Goal: Task Accomplishment & Management: Use online tool/utility

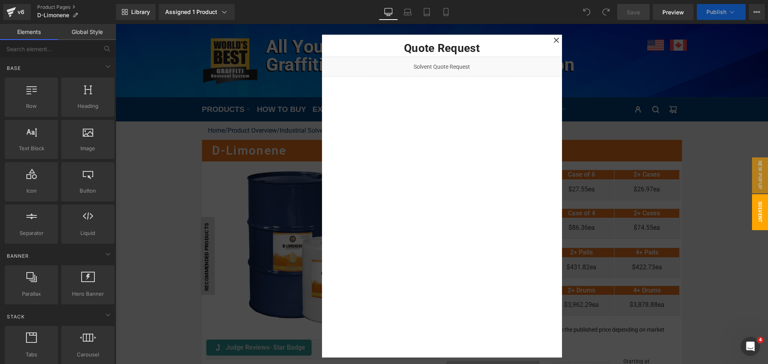
click at [427, 10] on icon at bounding box center [427, 12] width 8 height 8
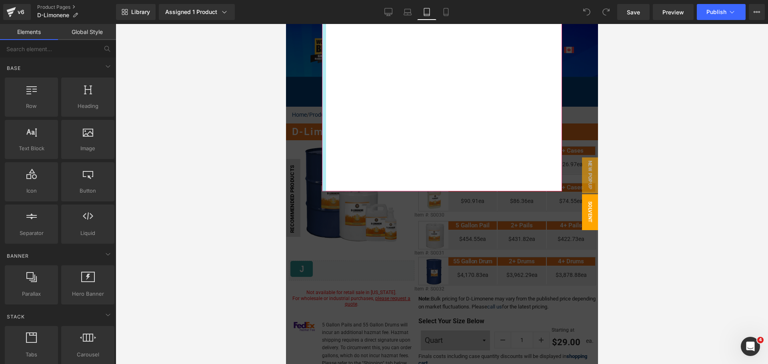
click at [321, 95] on div at bounding box center [323, 29] width 4 height 323
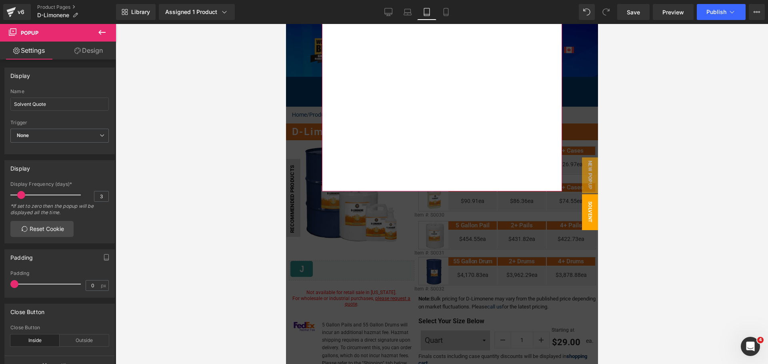
click at [94, 49] on link "Design" at bounding box center [89, 51] width 58 height 18
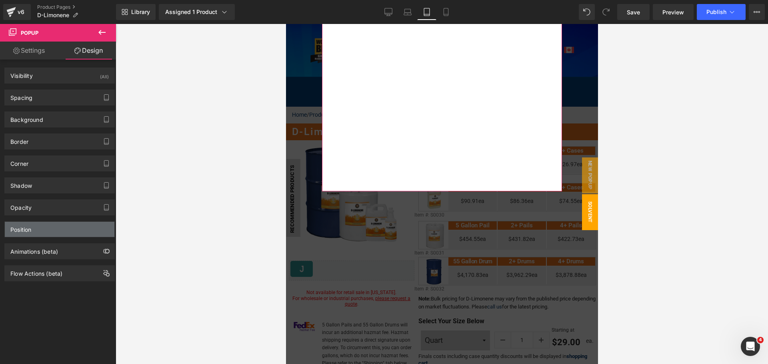
click at [45, 230] on div "Position" at bounding box center [60, 229] width 110 height 15
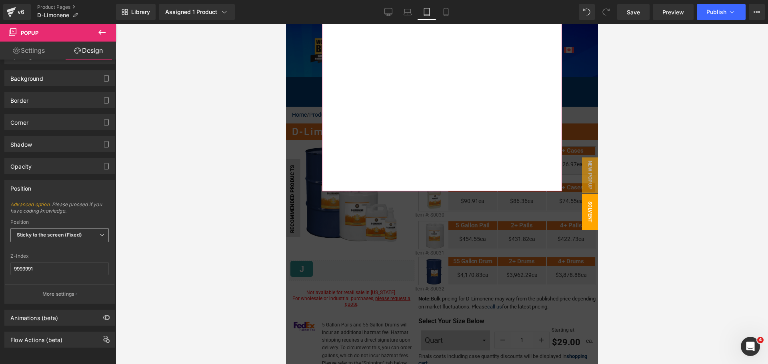
scroll to position [47, 0]
click at [66, 291] on p "More settings" at bounding box center [58, 294] width 32 height 7
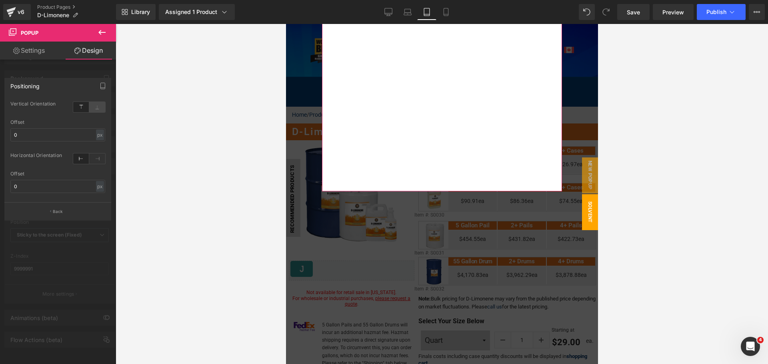
click at [94, 110] on icon at bounding box center [97, 107] width 16 height 10
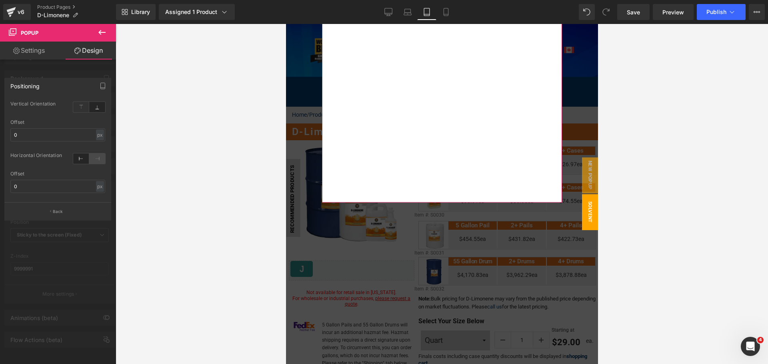
click at [92, 159] on icon at bounding box center [97, 159] width 16 height 10
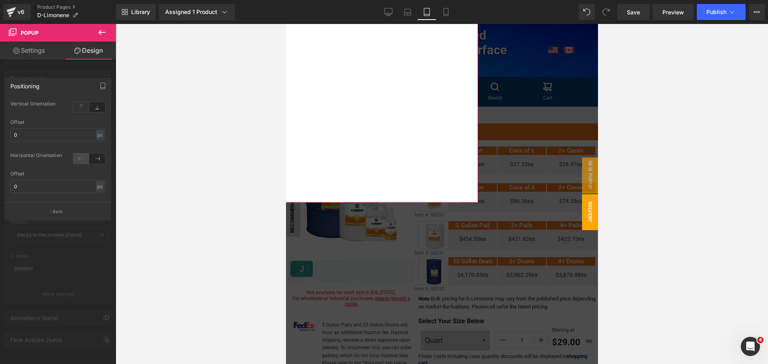
click at [86, 159] on icon at bounding box center [81, 159] width 16 height 10
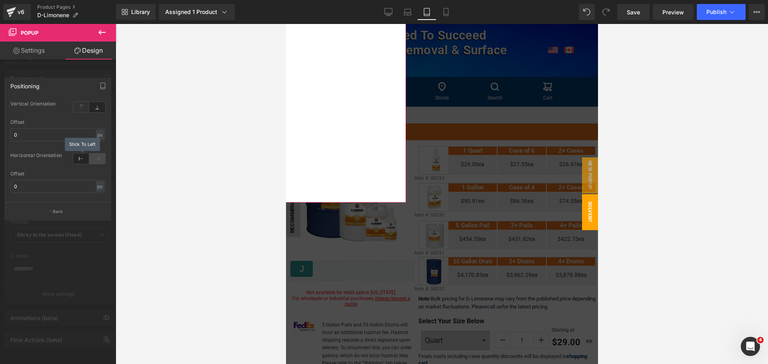
click at [91, 156] on icon at bounding box center [97, 159] width 16 height 10
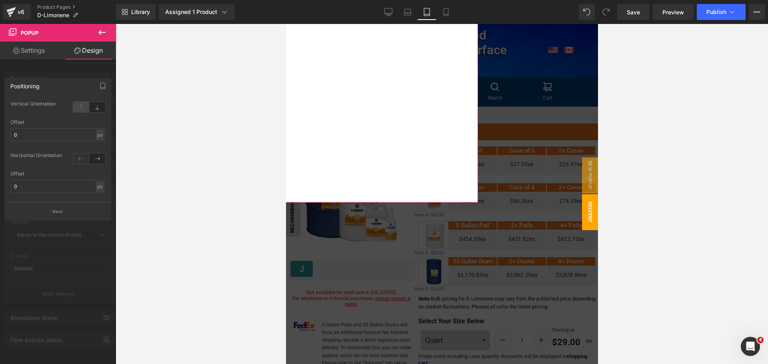
click at [83, 110] on icon at bounding box center [81, 107] width 16 height 10
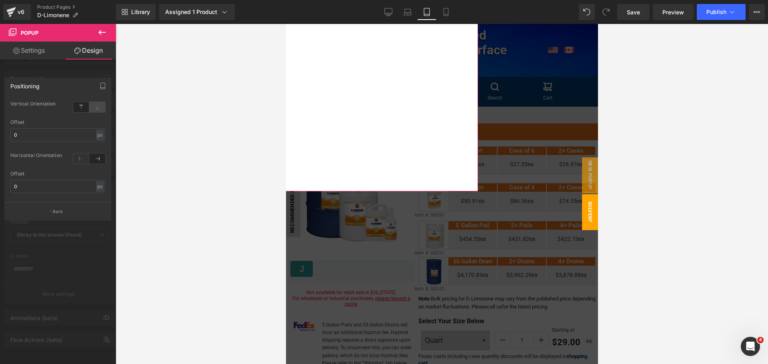
click at [99, 109] on icon at bounding box center [97, 107] width 16 height 10
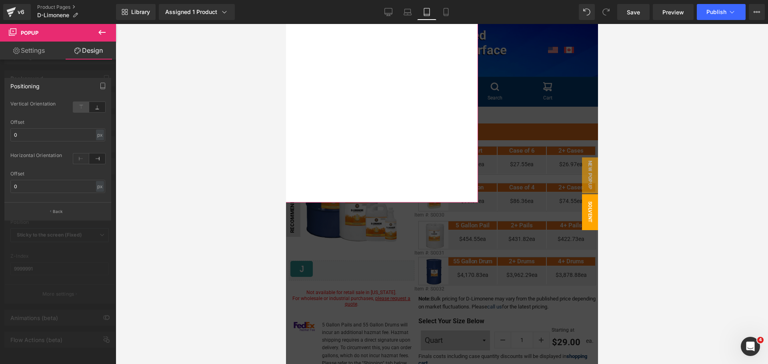
click at [85, 110] on icon at bounding box center [81, 107] width 16 height 10
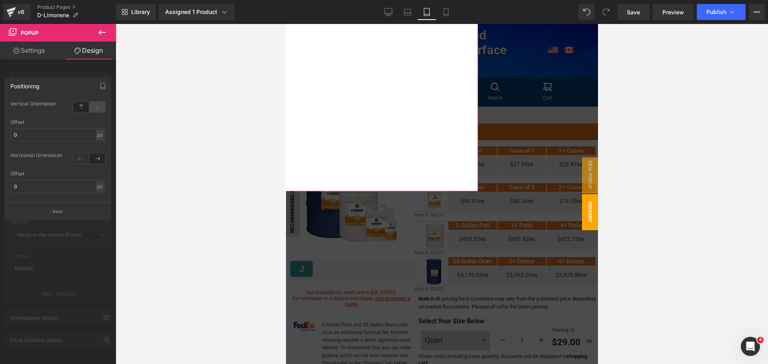
click at [99, 109] on icon at bounding box center [97, 107] width 16 height 10
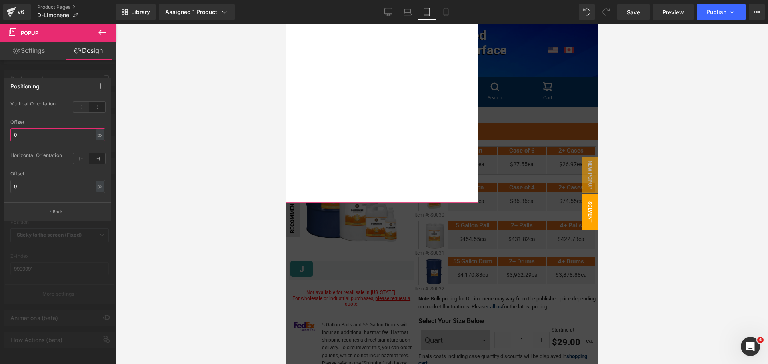
click at [50, 137] on input "0" at bounding box center [57, 134] width 95 height 13
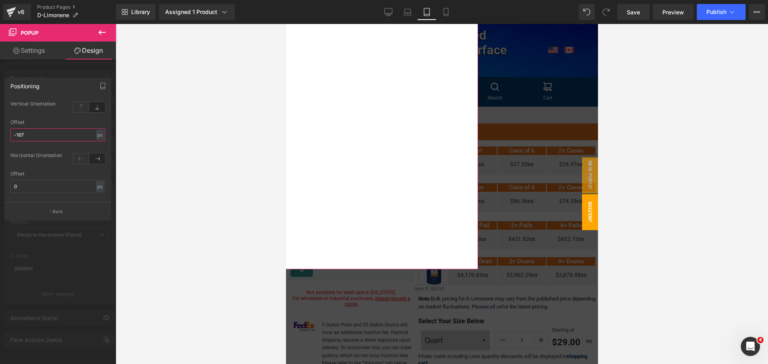
click at [50, 137] on input "-167" at bounding box center [57, 134] width 95 height 13
click at [20, 134] on input "-167" at bounding box center [57, 134] width 95 height 13
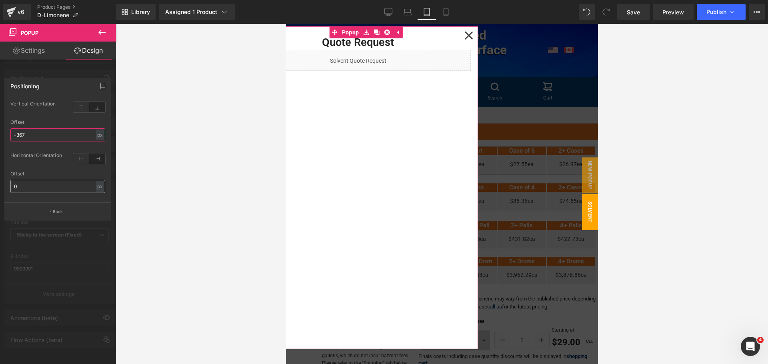
type input "-367"
click at [23, 182] on input "0" at bounding box center [57, 186] width 95 height 13
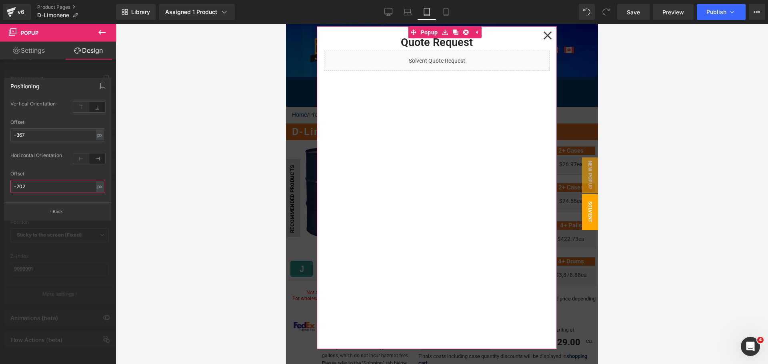
type input "-203"
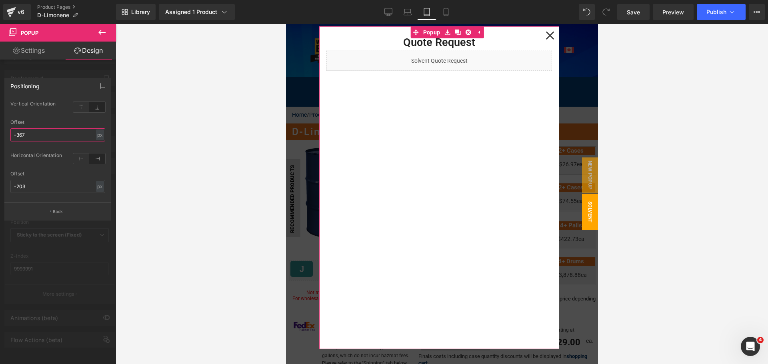
click at [38, 136] on input "-367" at bounding box center [57, 134] width 95 height 13
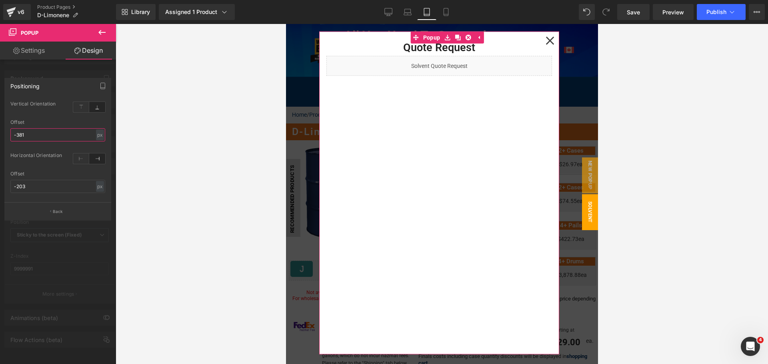
type input "-380"
click at [448, 14] on icon at bounding box center [446, 12] width 8 height 8
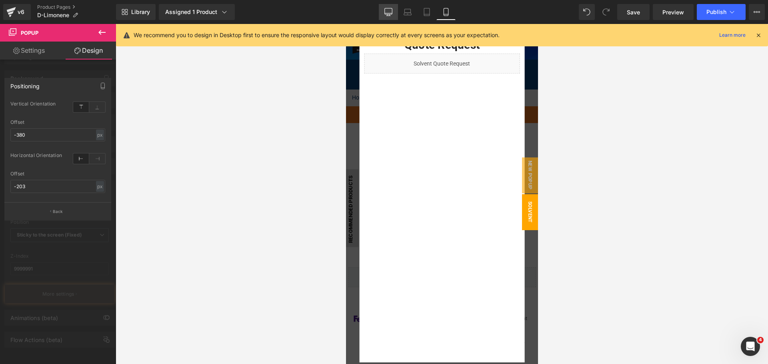
click at [388, 10] on icon at bounding box center [388, 12] width 8 height 8
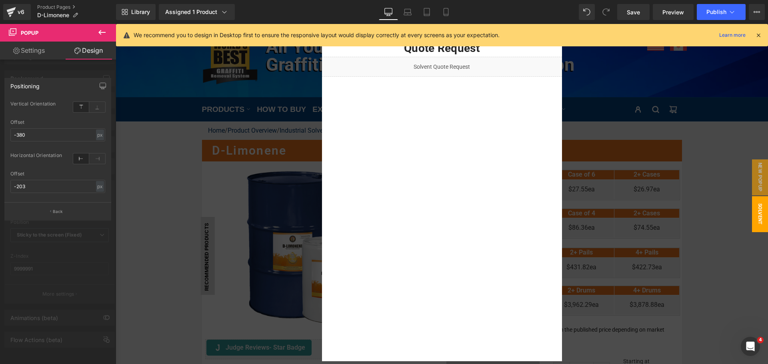
scroll to position [5, 0]
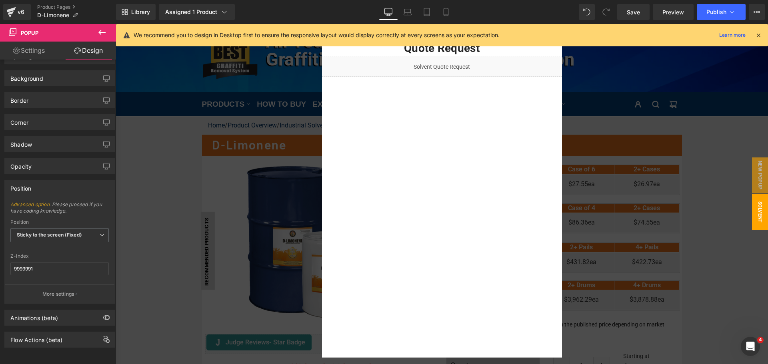
click at [711, 167] on div at bounding box center [442, 194] width 652 height 340
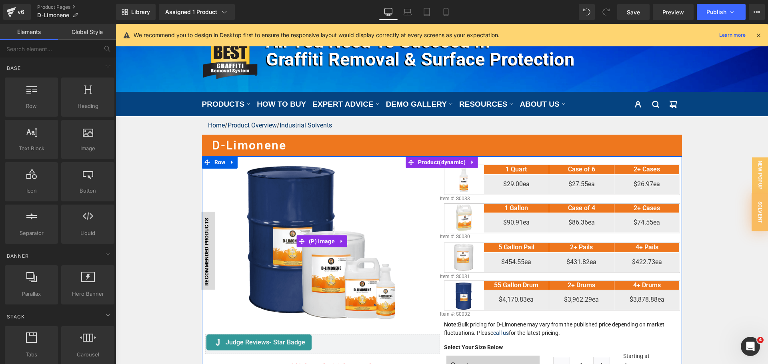
scroll to position [45, 0]
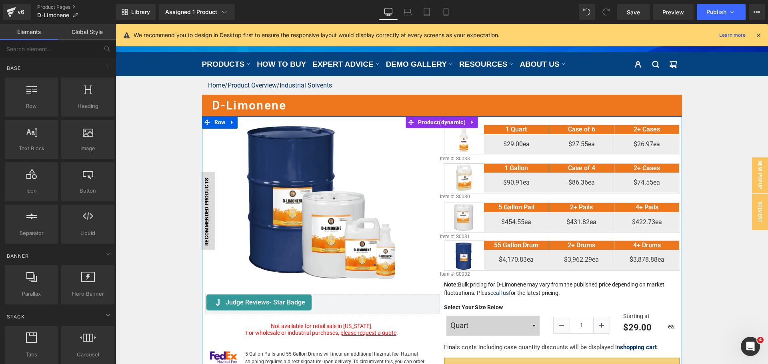
click at [641, 182] on div "$74.55ea Text Block" at bounding box center [647, 183] width 66 height 20
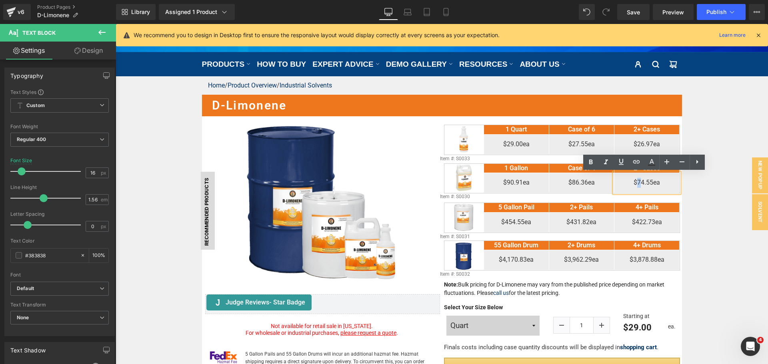
click at [635, 181] on p "$74.55ea" at bounding box center [646, 183] width 65 height 10
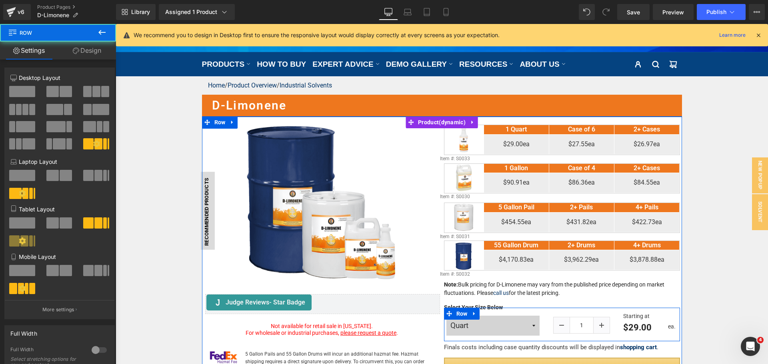
click at [660, 316] on div "ea. Text Block" at bounding box center [670, 321] width 20 height 19
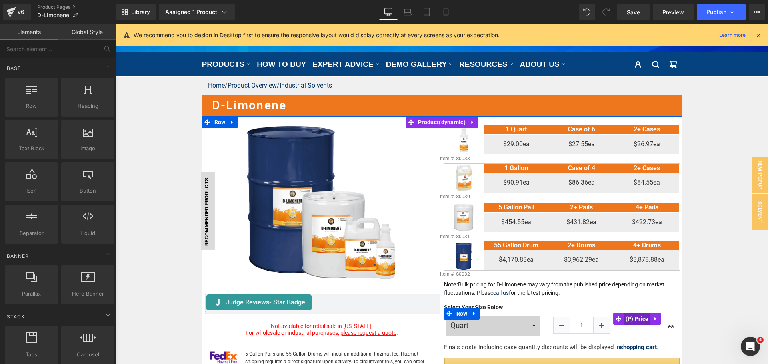
click at [633, 317] on span "(P) Price" at bounding box center [636, 319] width 27 height 12
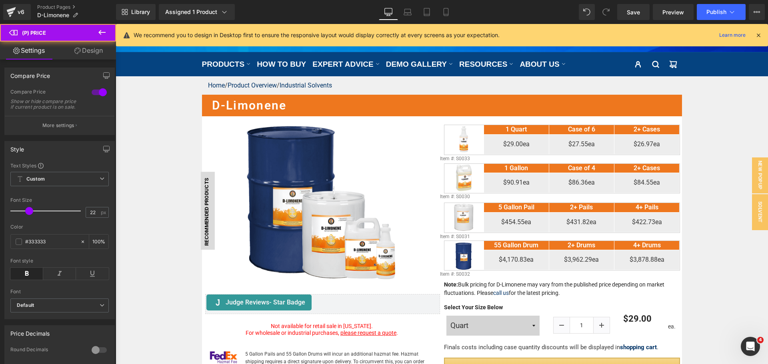
click at [91, 52] on link "Design" at bounding box center [89, 51] width 58 height 18
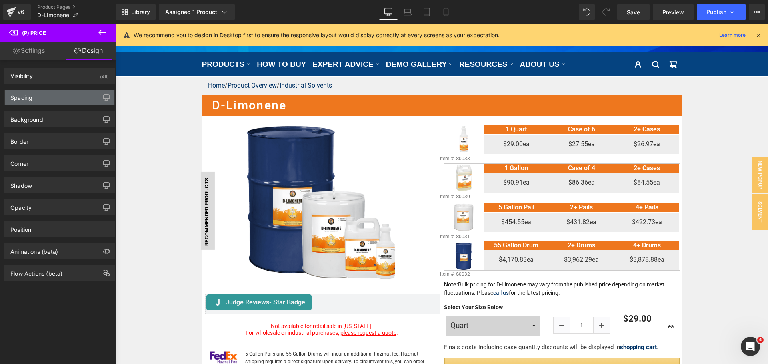
click at [52, 98] on div "Spacing" at bounding box center [60, 97] width 110 height 15
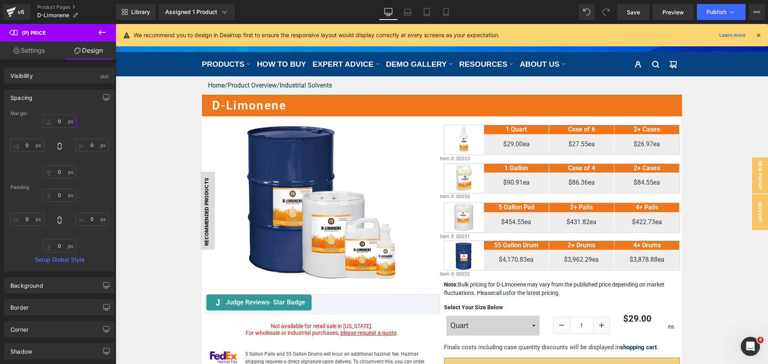
click at [62, 125] on input "0" at bounding box center [60, 121] width 34 height 13
click at [405, 9] on icon at bounding box center [408, 11] width 6 height 4
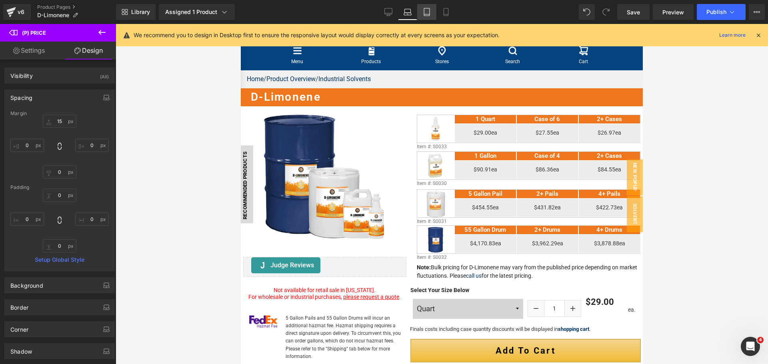
scroll to position [41, 0]
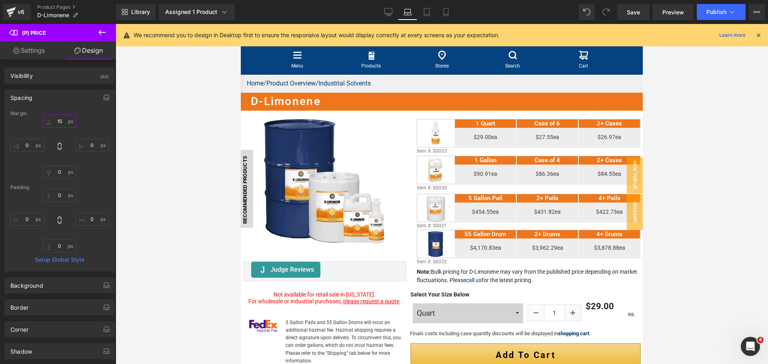
click at [60, 120] on input "15" at bounding box center [60, 121] width 34 height 13
click at [100, 103] on button "button" at bounding box center [106, 97] width 13 height 15
click at [103, 100] on icon "button" at bounding box center [106, 99] width 6 height 2
click at [100, 100] on button "button" at bounding box center [106, 97] width 13 height 15
click at [72, 112] on button "Tablet" at bounding box center [68, 115] width 23 height 14
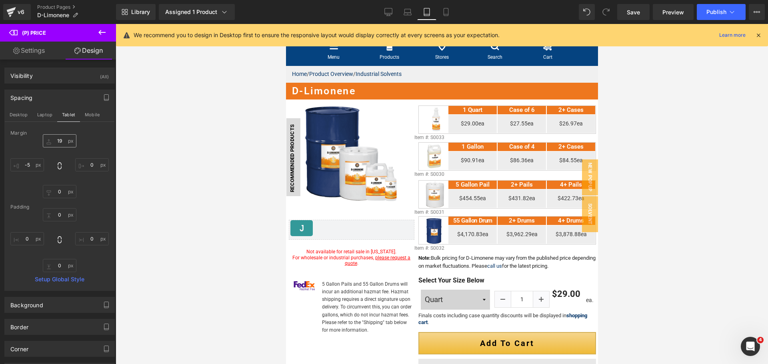
scroll to position [5, 0]
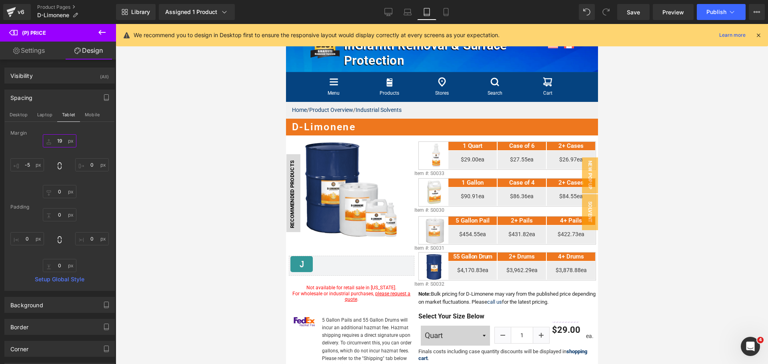
click at [62, 140] on input "19" at bounding box center [60, 140] width 34 height 13
type input "17"
click at [92, 114] on button "Mobile" at bounding box center [92, 115] width 24 height 14
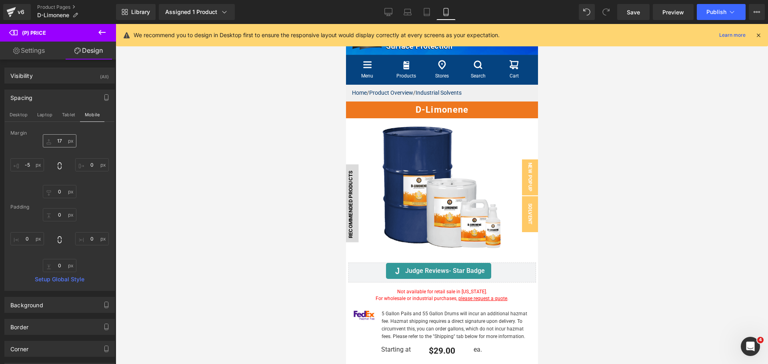
scroll to position [0, 0]
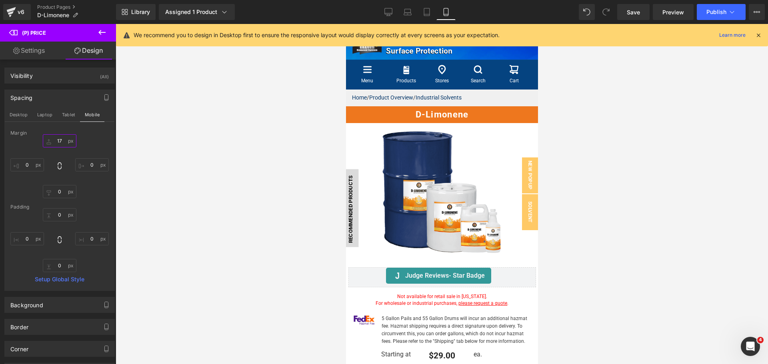
click at [62, 142] on input "17" at bounding box center [60, 140] width 34 height 13
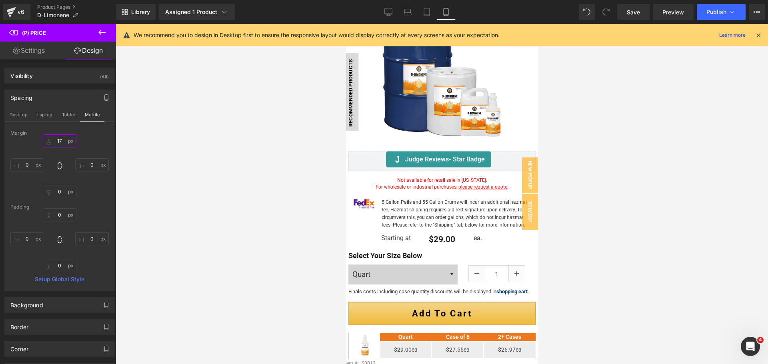
scroll to position [120, 0]
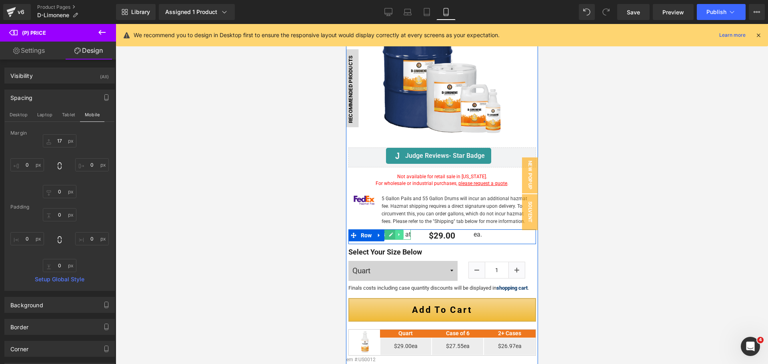
click at [398, 234] on icon at bounding box center [398, 235] width 1 height 3
drag, startPoint x: 404, startPoint y: 231, endPoint x: 381, endPoint y: 232, distance: 22.4
click at [403, 233] on icon at bounding box center [403, 235] width 4 height 4
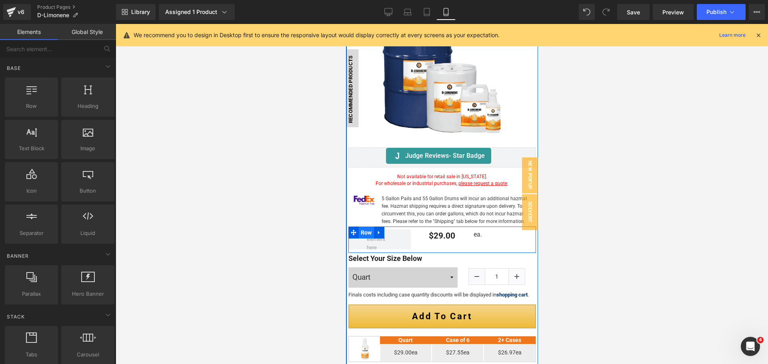
click at [364, 227] on span "Row" at bounding box center [365, 233] width 15 height 12
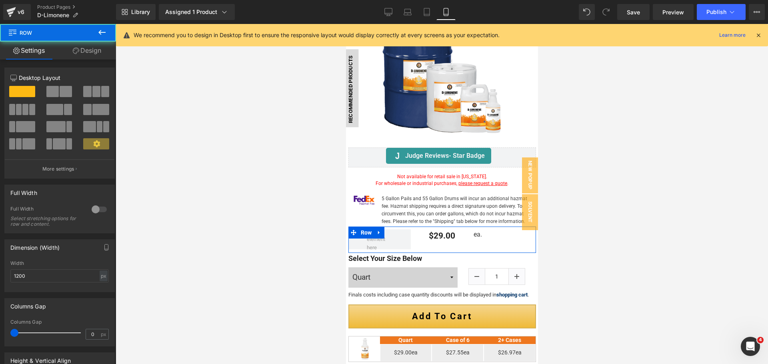
click at [66, 87] on span at bounding box center [66, 91] width 12 height 11
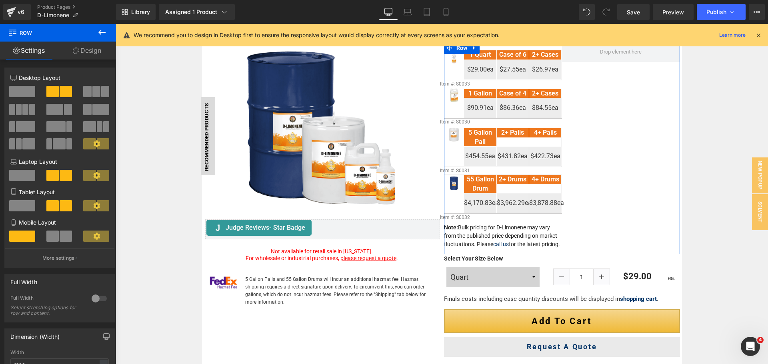
scroll to position [0, 0]
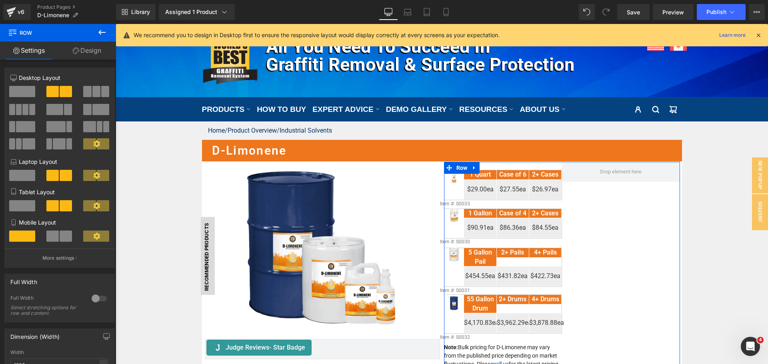
click at [60, 234] on span at bounding box center [66, 236] width 12 height 11
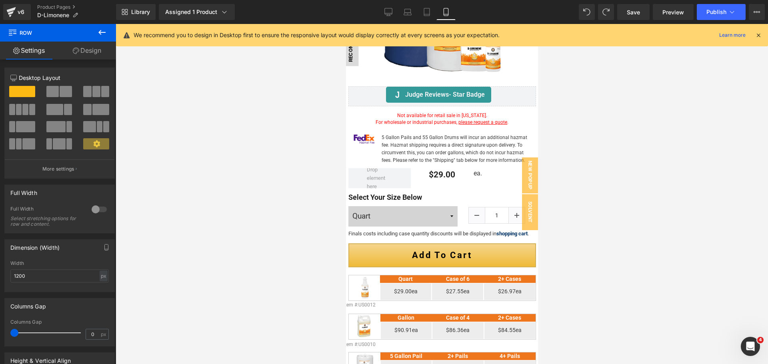
scroll to position [181, 0]
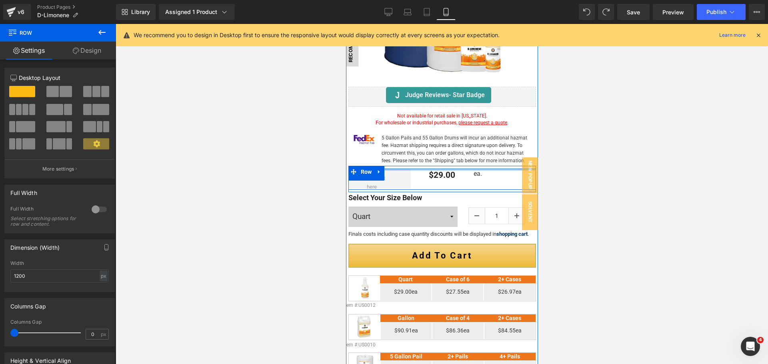
click at [413, 169] on div at bounding box center [442, 170] width 188 height 2
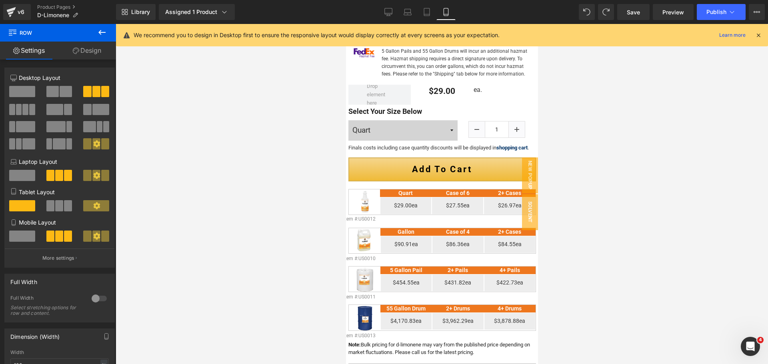
scroll to position [199, 0]
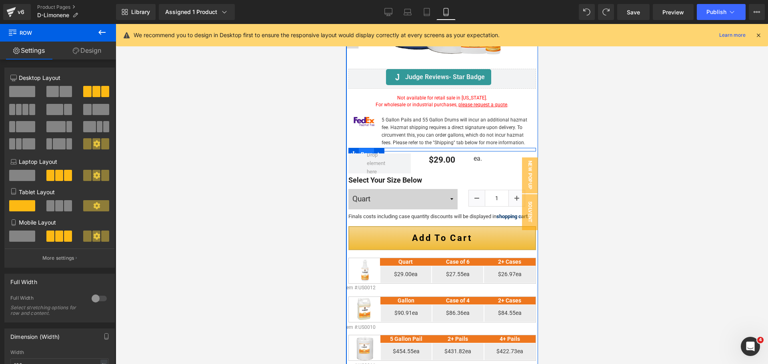
click at [366, 148] on span "Row" at bounding box center [365, 154] width 15 height 12
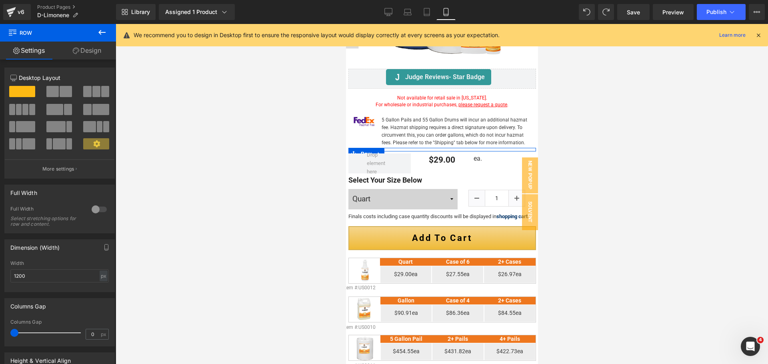
click at [78, 49] on icon at bounding box center [76, 51] width 6 height 6
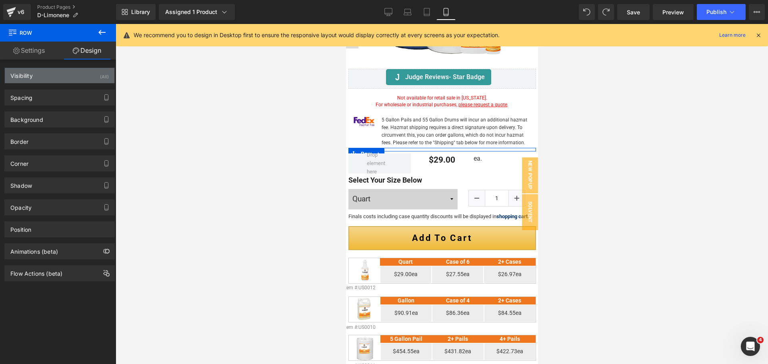
click at [76, 76] on div "Visibility (All)" at bounding box center [60, 75] width 110 height 15
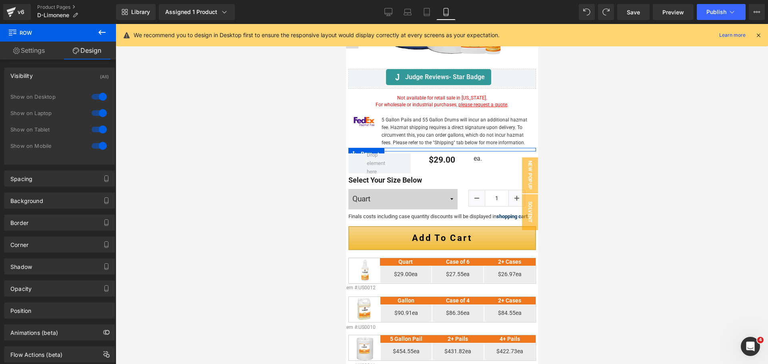
click at [101, 144] on div at bounding box center [99, 146] width 19 height 13
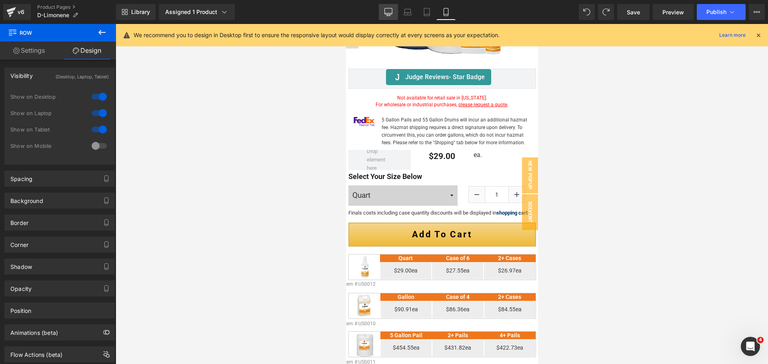
click at [387, 8] on icon at bounding box center [389, 11] width 8 height 6
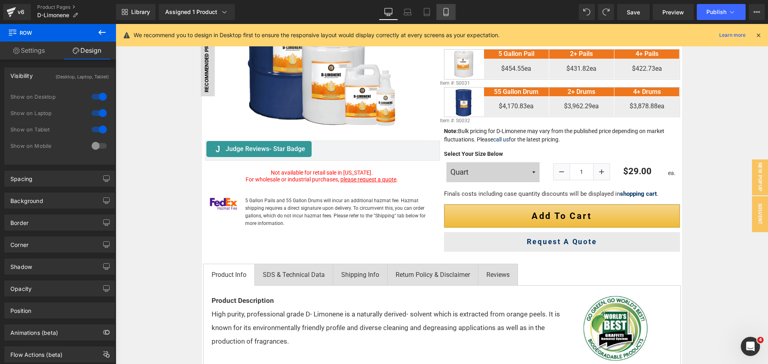
scroll to position [24, 0]
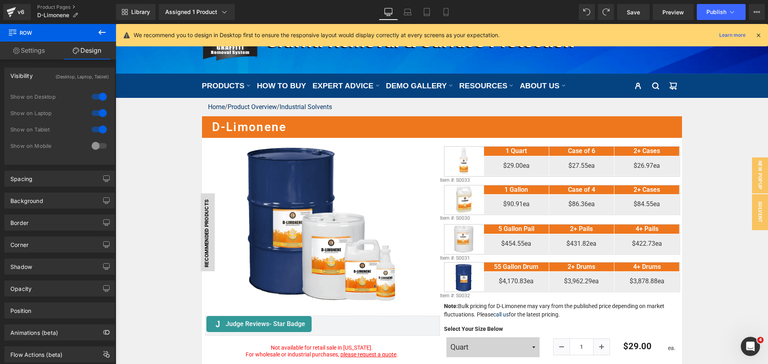
drag, startPoint x: 446, startPoint y: 14, endPoint x: 449, endPoint y: 23, distance: 9.4
click at [446, 14] on icon at bounding box center [445, 14] width 4 height 0
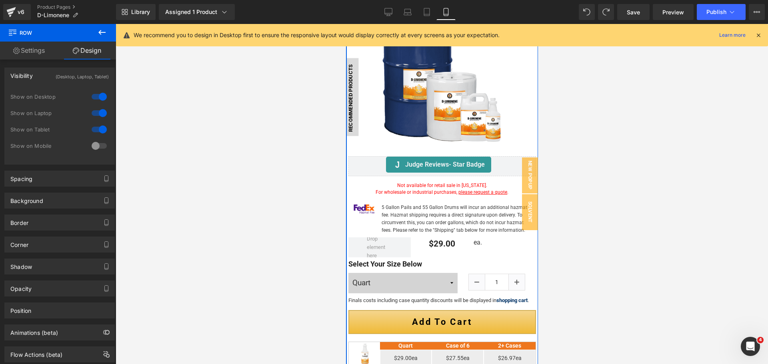
scroll to position [120, 0]
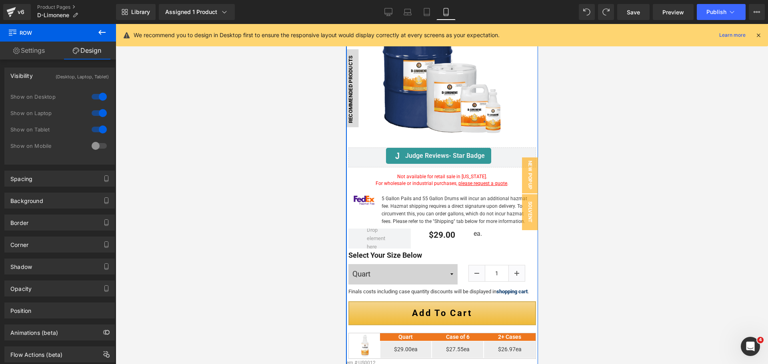
click at [413, 233] on div "$0 $29.00" at bounding box center [441, 236] width 62 height 14
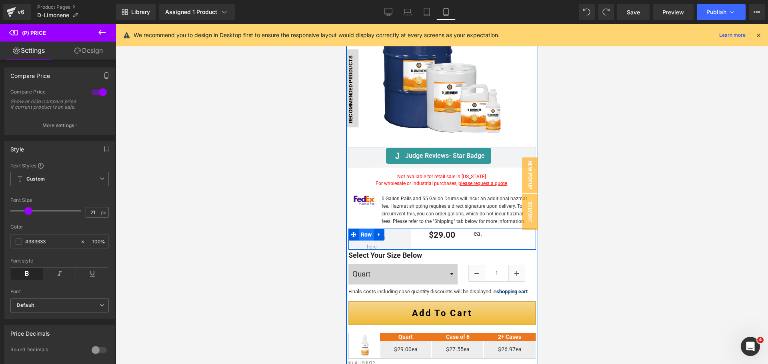
click at [369, 230] on span "Row" at bounding box center [365, 235] width 15 height 12
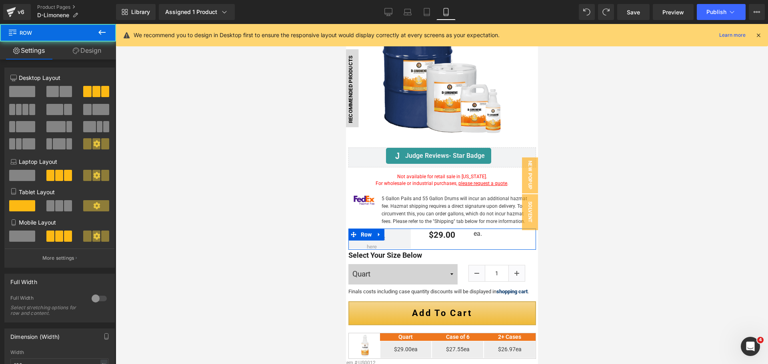
click at [60, 90] on span at bounding box center [66, 91] width 12 height 11
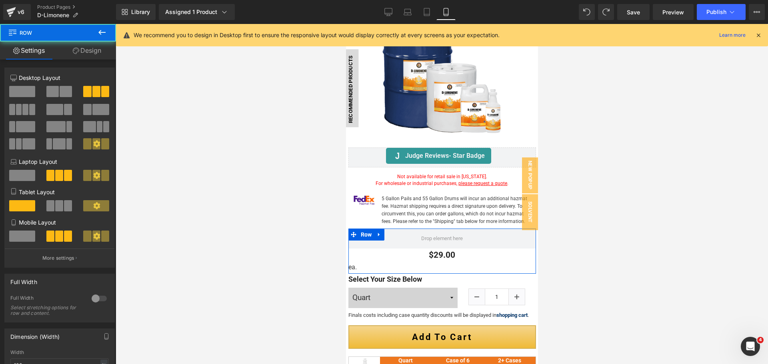
scroll to position [0, 0]
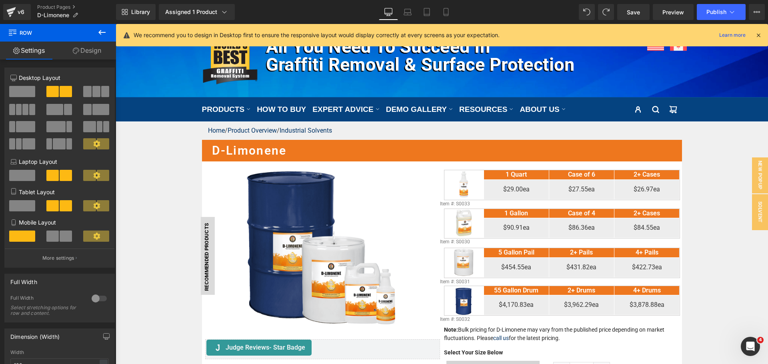
click at [64, 235] on span at bounding box center [66, 236] width 12 height 11
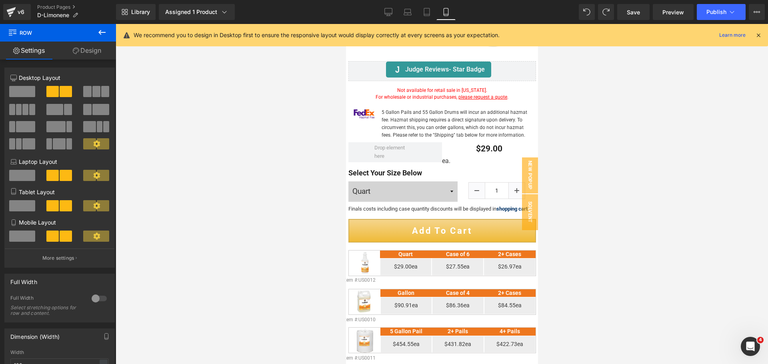
scroll to position [206, 0]
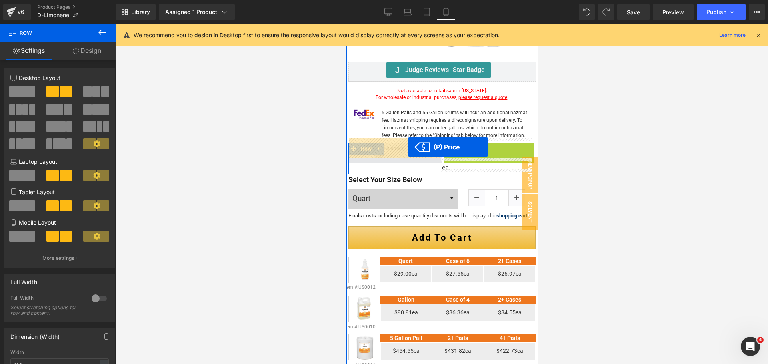
drag, startPoint x: 487, startPoint y: 146, endPoint x: 407, endPoint y: 147, distance: 80.4
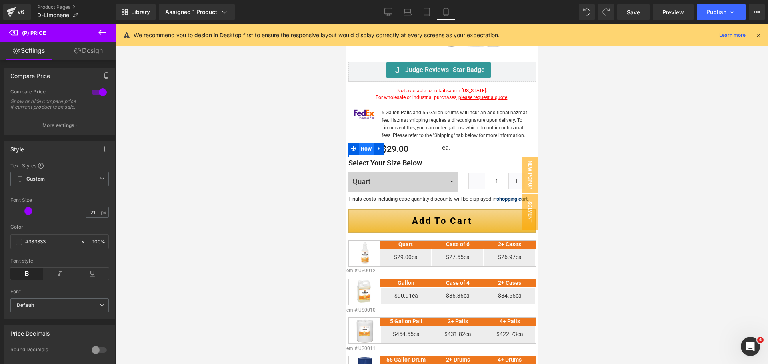
click at [369, 143] on span "Row" at bounding box center [365, 149] width 15 height 12
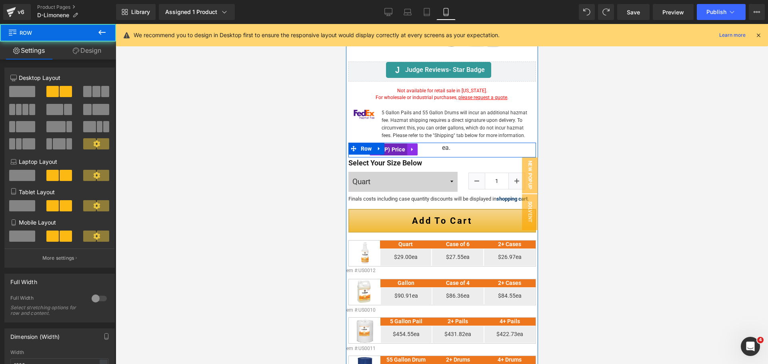
click at [399, 145] on span "(P) Price" at bounding box center [392, 150] width 27 height 12
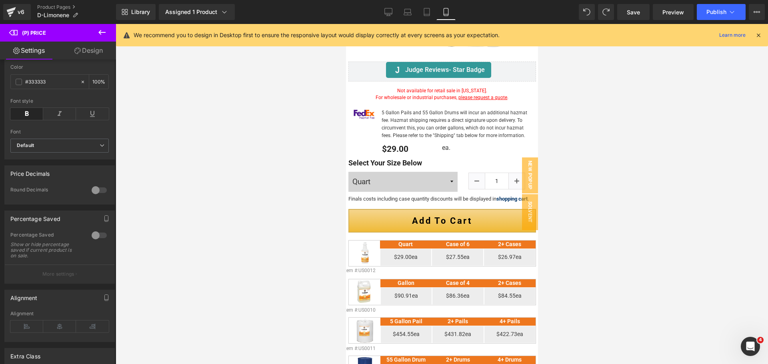
scroll to position [200, 0]
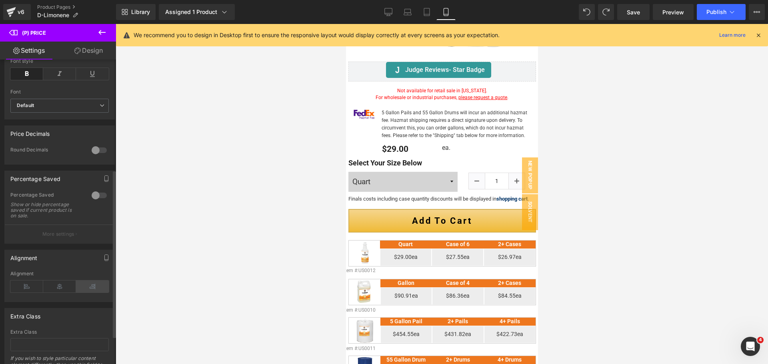
click at [86, 293] on icon at bounding box center [92, 287] width 33 height 12
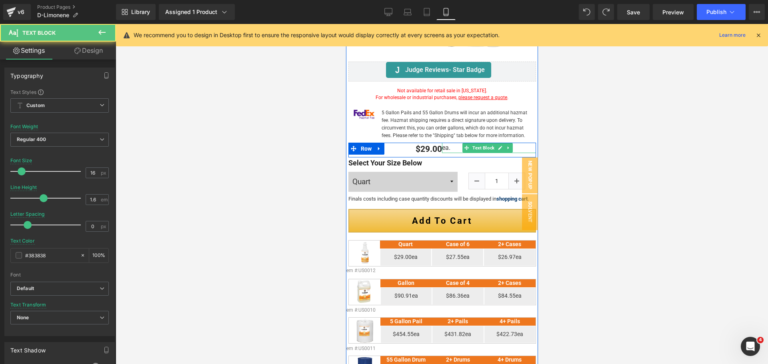
click at [443, 144] on p "ea." at bounding box center [488, 148] width 94 height 10
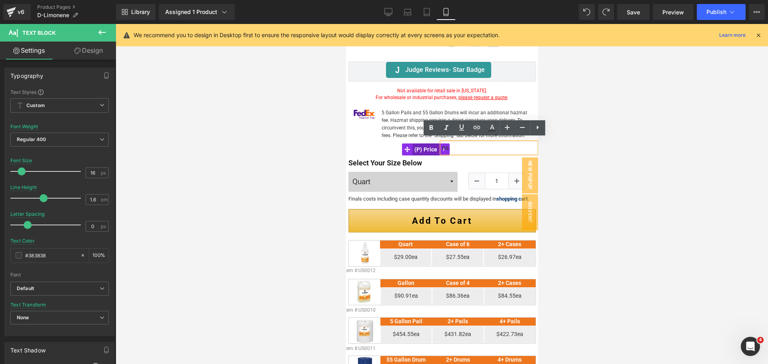
click at [421, 150] on span "(P) Price" at bounding box center [425, 150] width 27 height 12
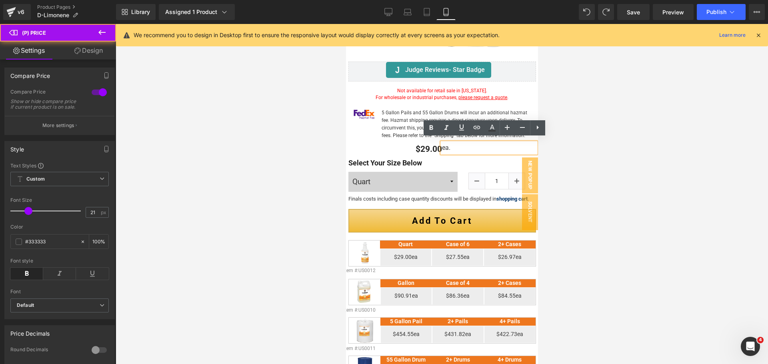
click at [90, 49] on link "Design" at bounding box center [89, 51] width 58 height 18
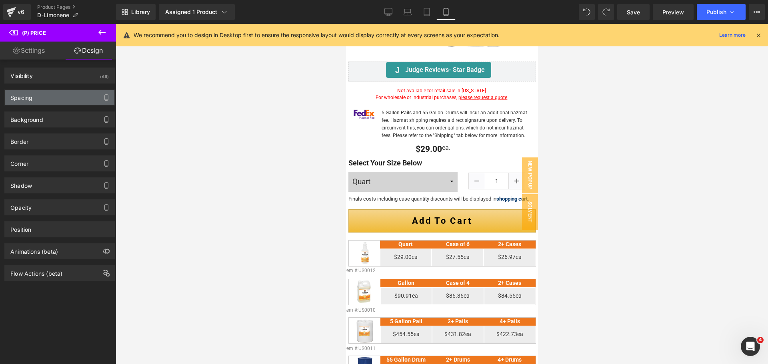
click at [68, 94] on div "Spacing" at bounding box center [60, 97] width 110 height 15
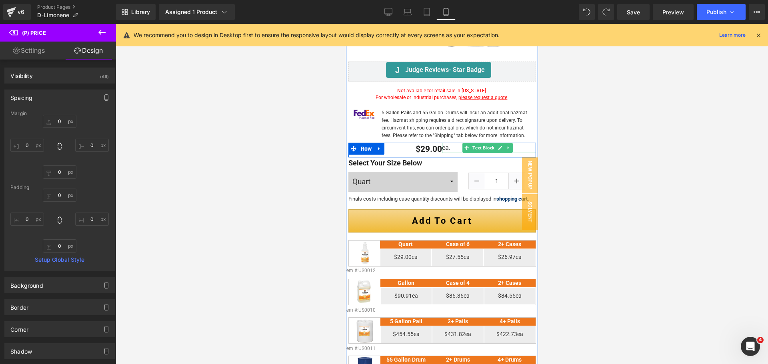
click at [449, 145] on p "ea." at bounding box center [488, 148] width 94 height 10
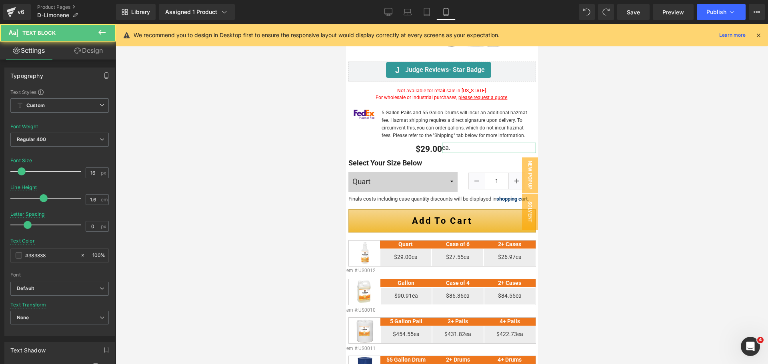
drag, startPoint x: 88, startPoint y: 49, endPoint x: 53, endPoint y: 102, distance: 64.1
click at [88, 49] on link "Design" at bounding box center [89, 51] width 58 height 18
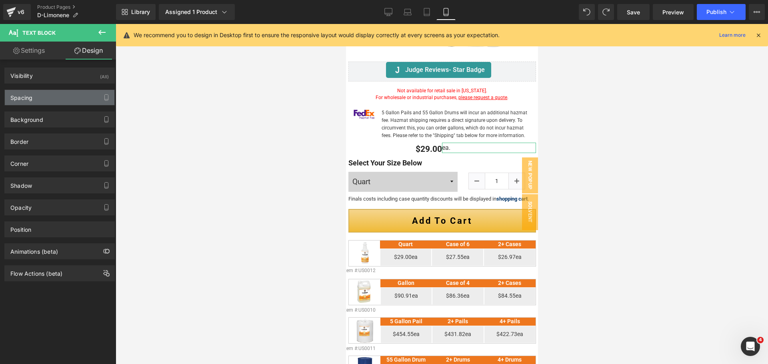
click at [53, 99] on div "Spacing" at bounding box center [60, 97] width 110 height 15
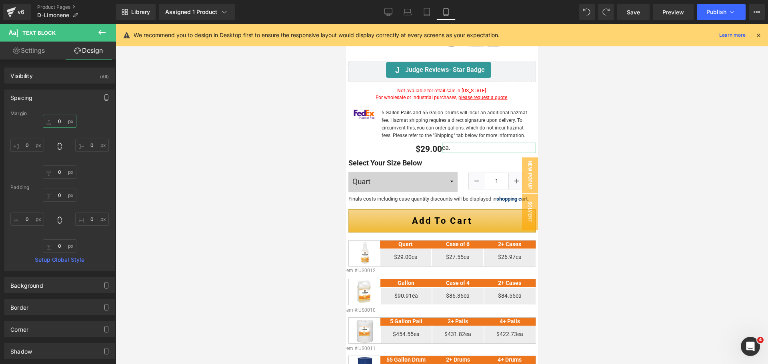
click at [60, 128] on input "0" at bounding box center [60, 121] width 34 height 13
type input "5"
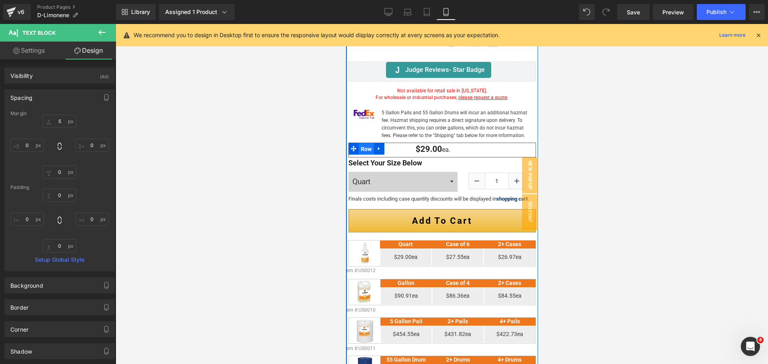
click at [367, 144] on span "Row" at bounding box center [365, 149] width 15 height 12
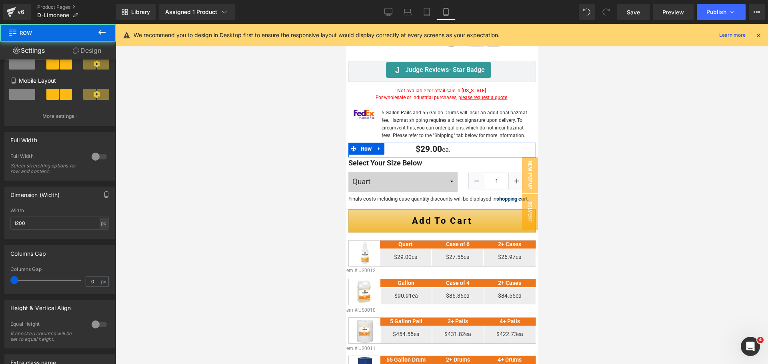
scroll to position [160, 0]
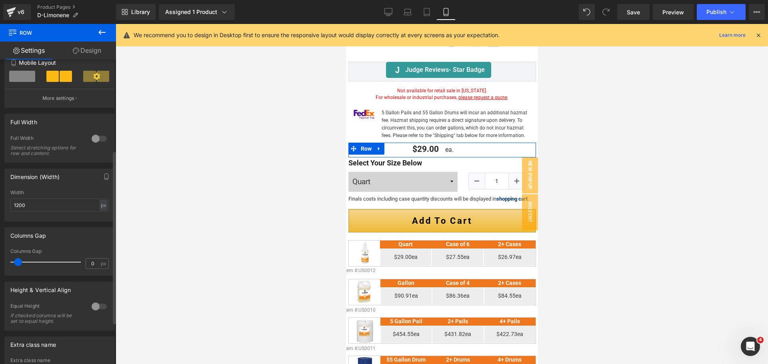
click at [20, 262] on span at bounding box center [18, 262] width 8 height 8
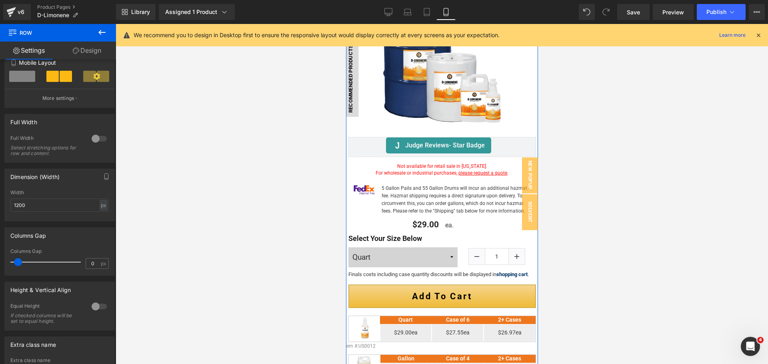
scroll to position [126, 0]
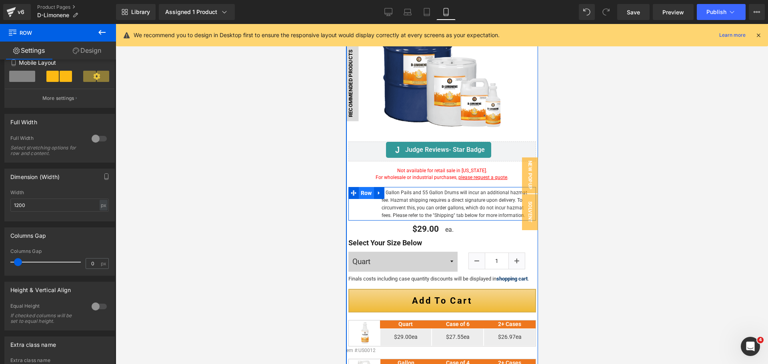
click at [362, 188] on span "Row" at bounding box center [365, 193] width 15 height 12
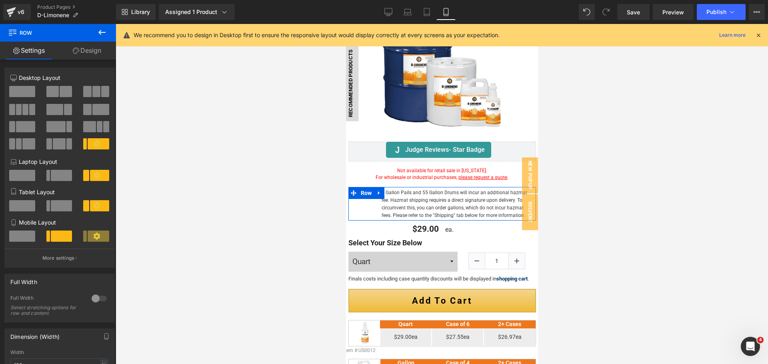
click at [85, 54] on link "Design" at bounding box center [87, 51] width 58 height 18
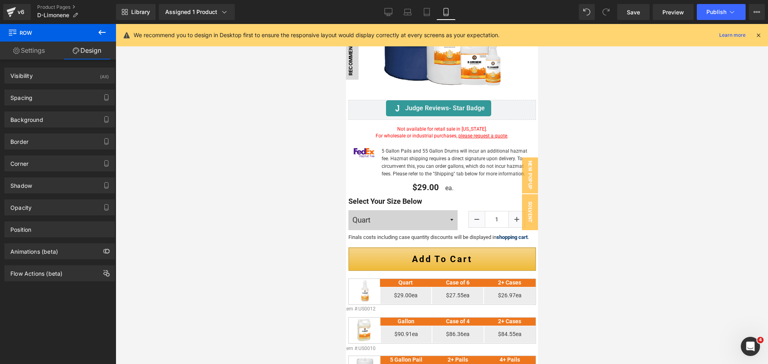
scroll to position [166, 0]
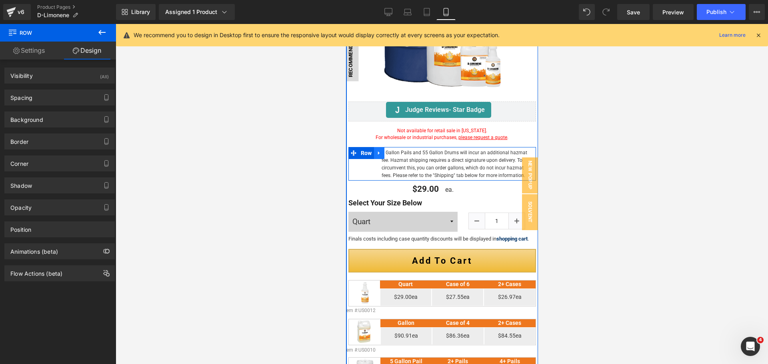
click at [377, 151] on icon at bounding box center [378, 153] width 2 height 4
click at [389, 150] on icon at bounding box center [389, 153] width 6 height 6
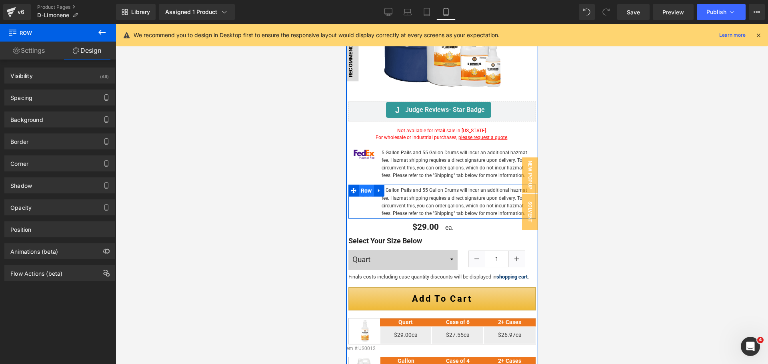
click at [362, 185] on span "Row" at bounding box center [365, 191] width 15 height 12
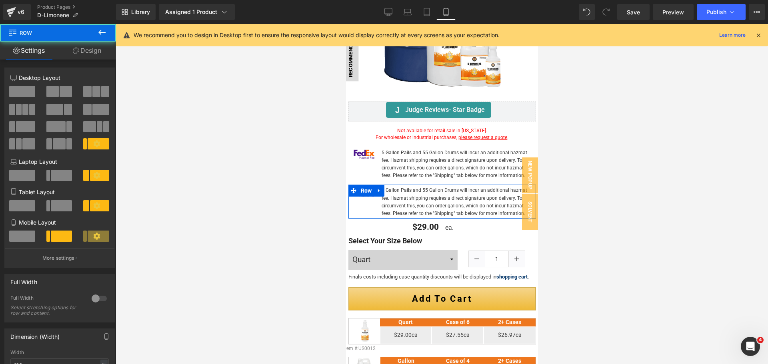
click at [93, 45] on link "Design" at bounding box center [87, 51] width 58 height 18
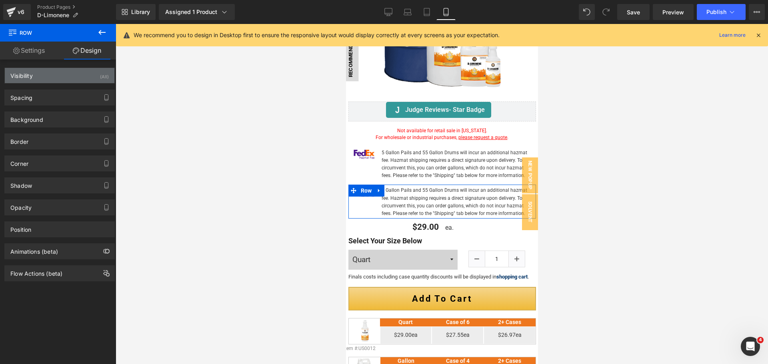
click at [80, 72] on div "Visibility (All)" at bounding box center [60, 75] width 110 height 15
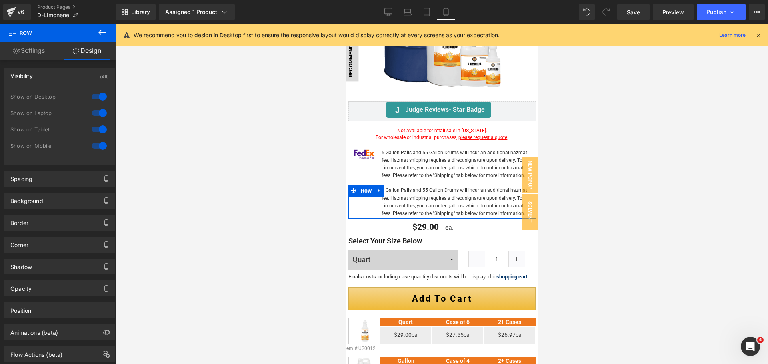
click at [102, 145] on div at bounding box center [99, 146] width 19 height 13
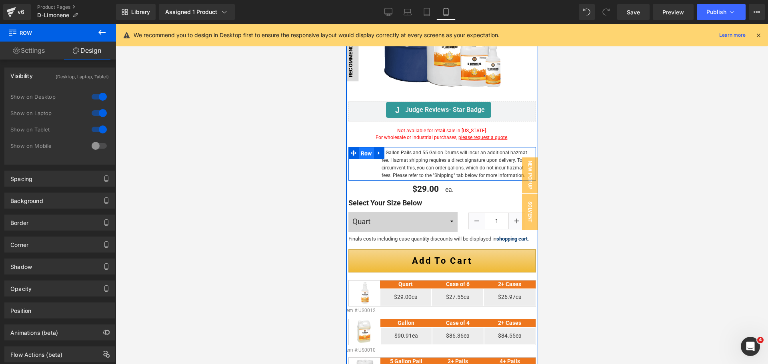
click at [359, 148] on span "Row" at bounding box center [365, 154] width 15 height 12
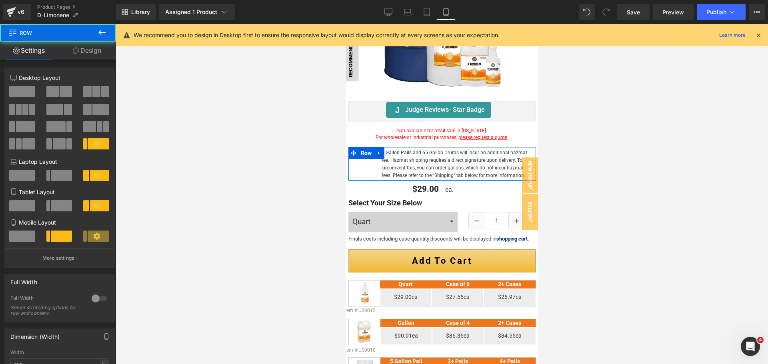
click at [92, 56] on link "Design" at bounding box center [87, 51] width 58 height 18
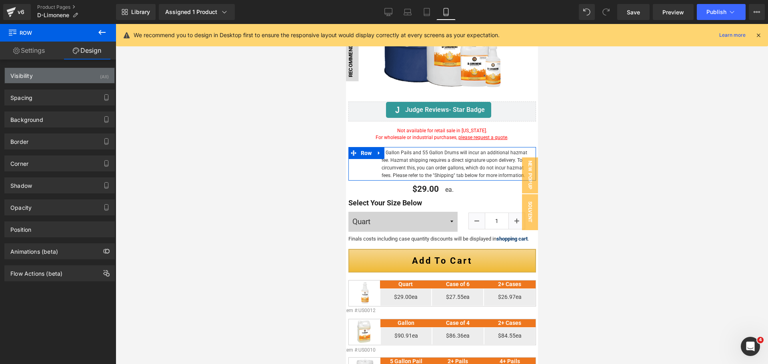
click at [88, 80] on div "Visibility (All)" at bounding box center [60, 75] width 110 height 15
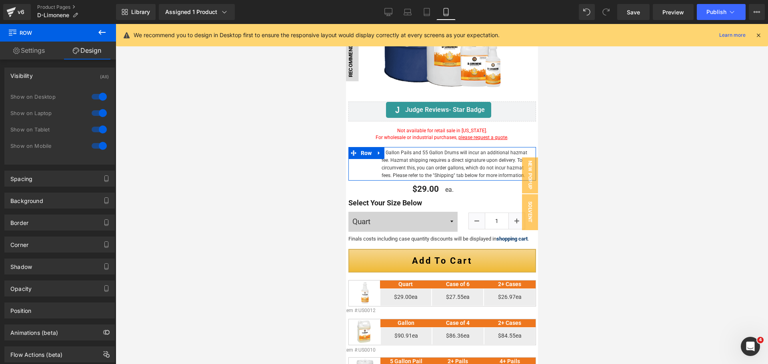
drag, startPoint x: 98, startPoint y: 92, endPoint x: 98, endPoint y: 98, distance: 6.0
click at [98, 94] on div at bounding box center [99, 96] width 19 height 13
click at [99, 113] on div at bounding box center [99, 113] width 19 height 13
click at [102, 129] on div at bounding box center [99, 129] width 19 height 13
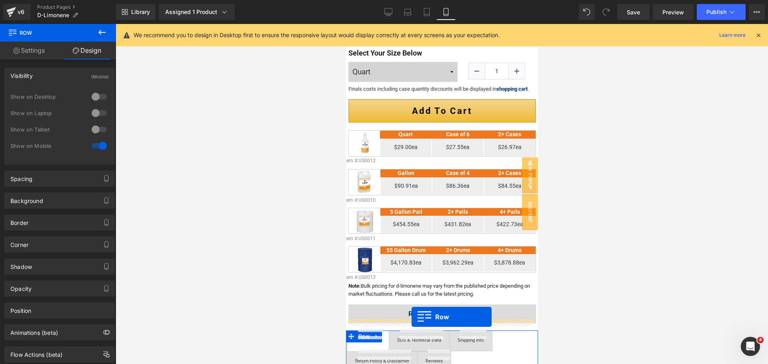
scroll to position [310, 0]
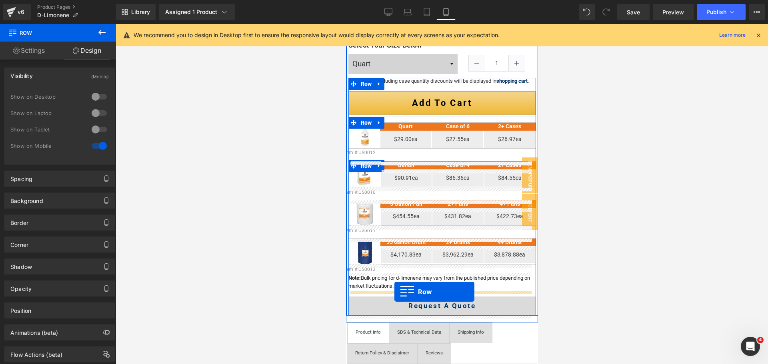
drag, startPoint x: 365, startPoint y: 150, endPoint x: 393, endPoint y: 293, distance: 146.0
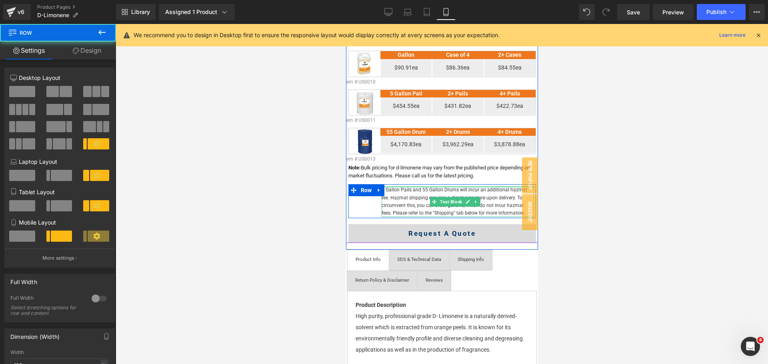
scroll to position [406, 0]
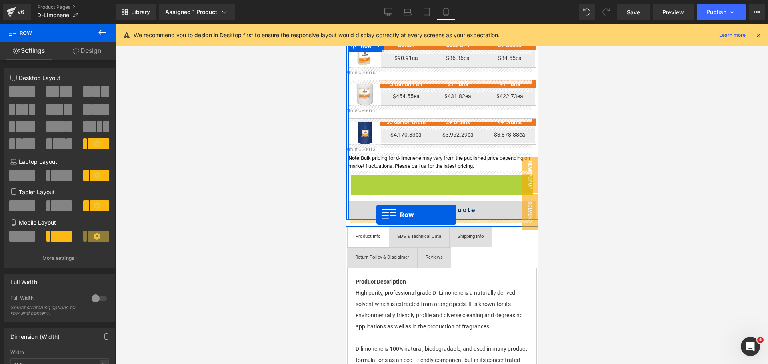
drag, startPoint x: 356, startPoint y: 180, endPoint x: 376, endPoint y: 215, distance: 39.6
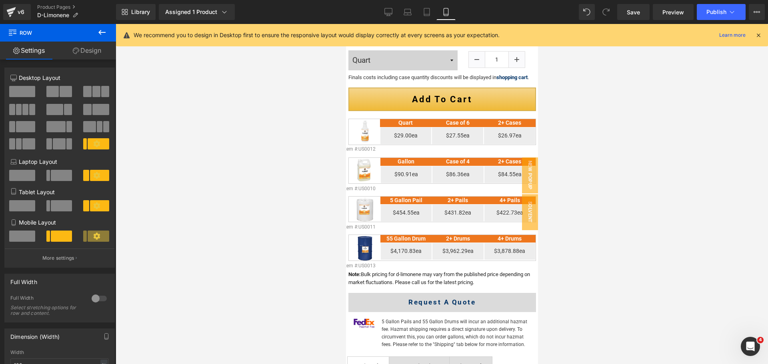
scroll to position [286, 0]
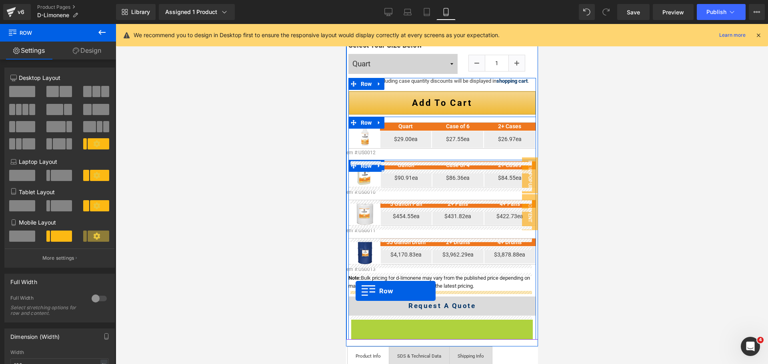
drag, startPoint x: 354, startPoint y: 327, endPoint x: 355, endPoint y: 291, distance: 36.0
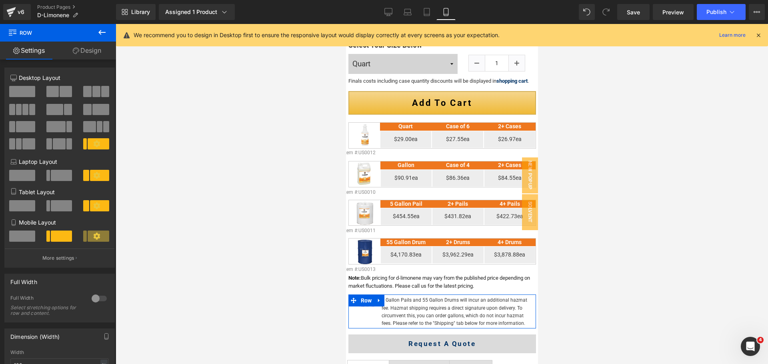
click at [234, 211] on div at bounding box center [442, 194] width 652 height 340
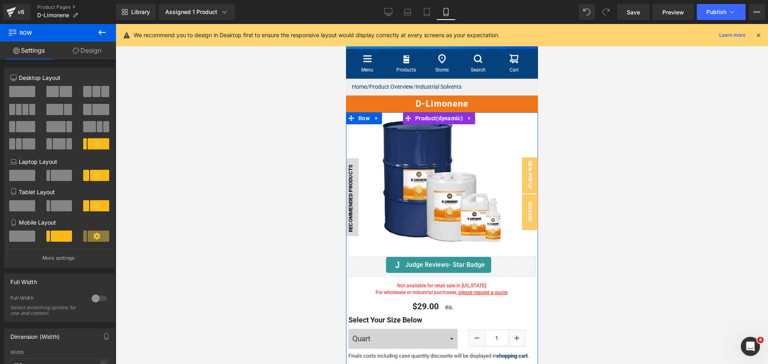
scroll to position [6, 0]
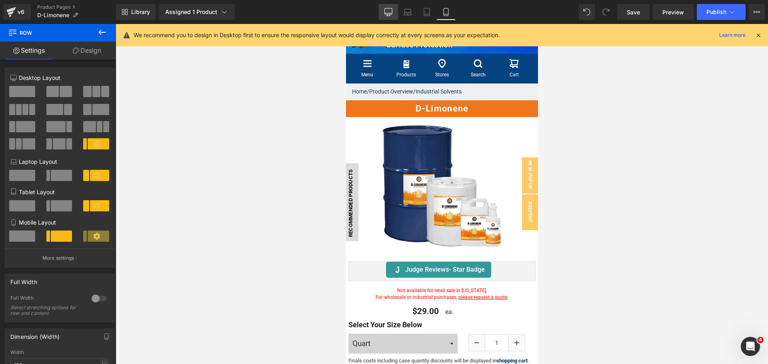
click at [391, 13] on icon at bounding box center [389, 13] width 8 height 0
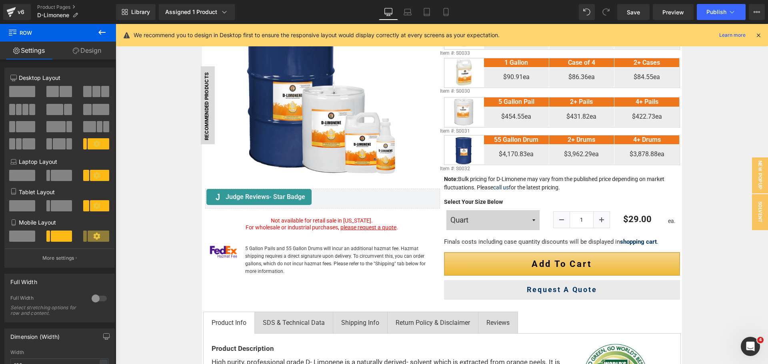
scroll to position [160, 0]
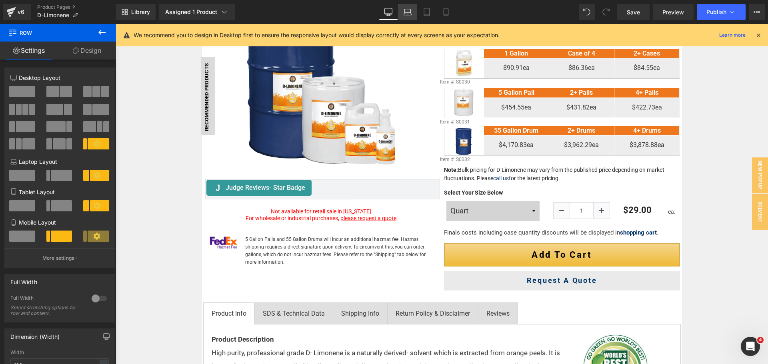
click at [411, 12] on icon at bounding box center [407, 12] width 8 height 8
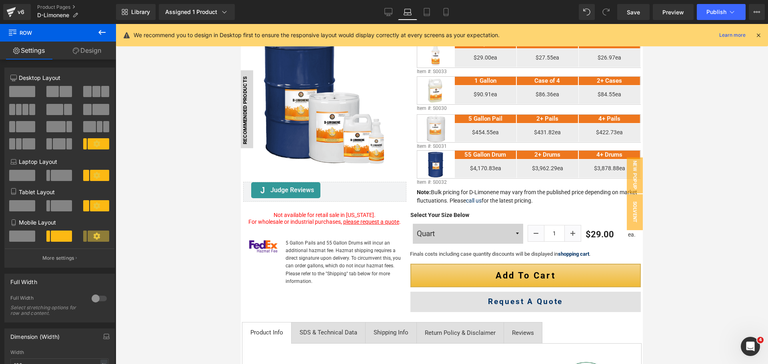
scroll to position [120, 0]
click at [427, 8] on icon at bounding box center [427, 12] width 8 height 8
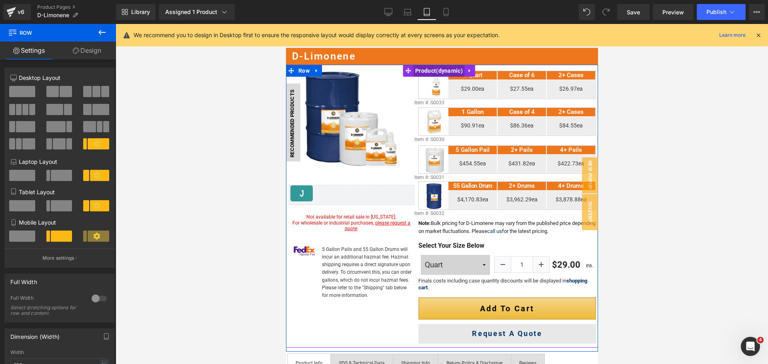
scroll to position [0, 0]
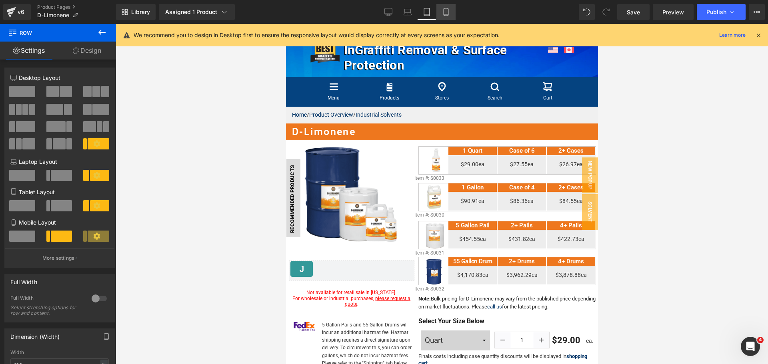
click at [448, 9] on icon at bounding box center [445, 12] width 4 height 8
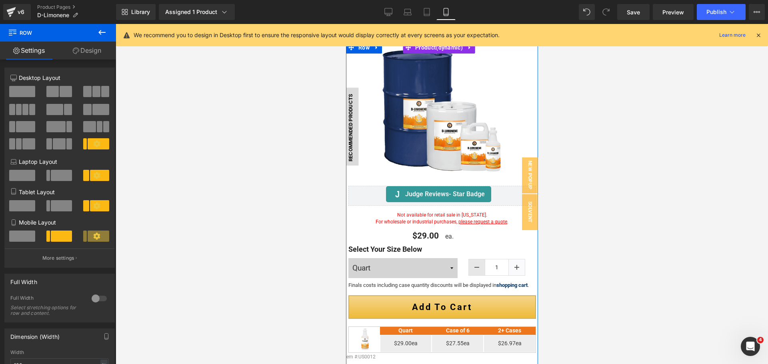
scroll to position [83, 0]
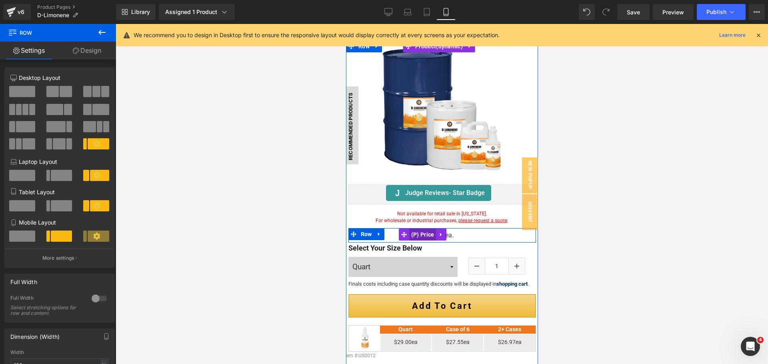
click at [419, 230] on span "(P) Price" at bounding box center [422, 235] width 27 height 12
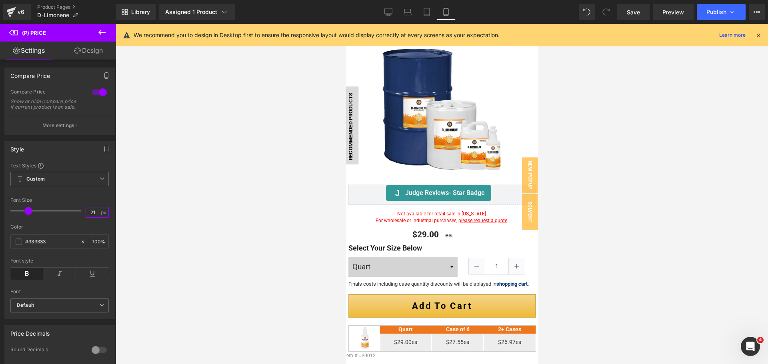
click at [90, 218] on input "21" at bounding box center [93, 213] width 14 height 10
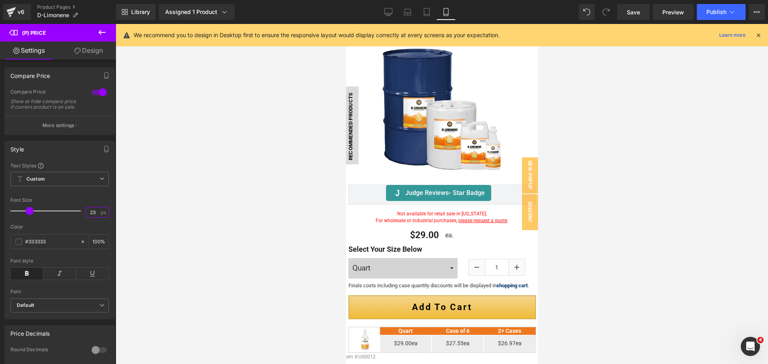
type input "24"
click at [88, 53] on link "Design" at bounding box center [89, 51] width 58 height 18
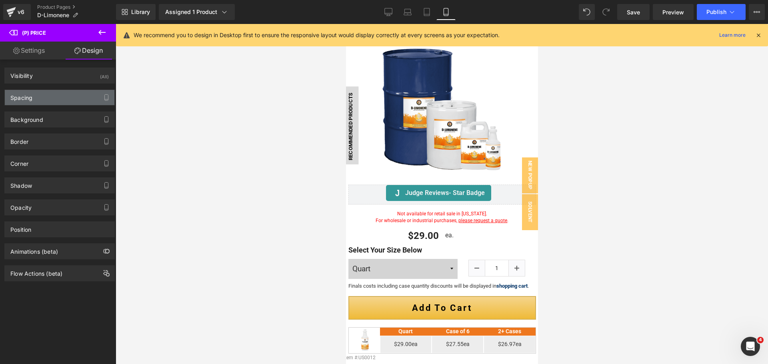
click at [51, 95] on div "Spacing" at bounding box center [60, 97] width 110 height 15
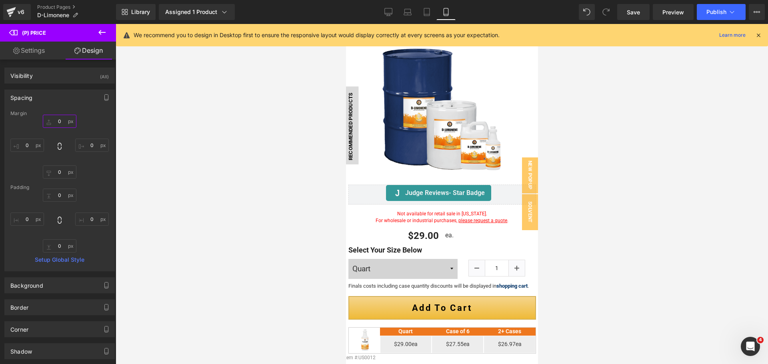
click at [62, 126] on input "0" at bounding box center [60, 121] width 34 height 13
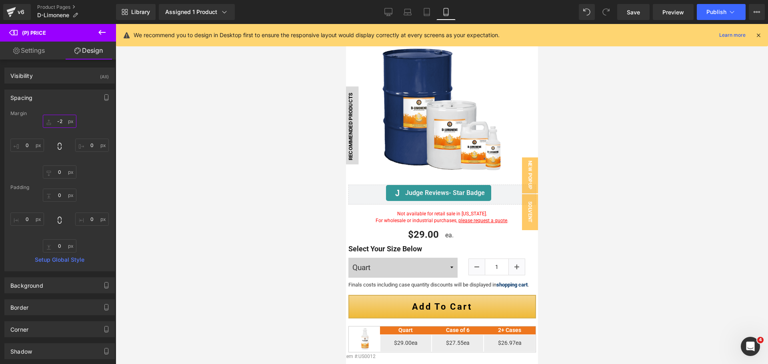
type input "-3"
click at [711, 15] on button "Publish" at bounding box center [721, 12] width 49 height 16
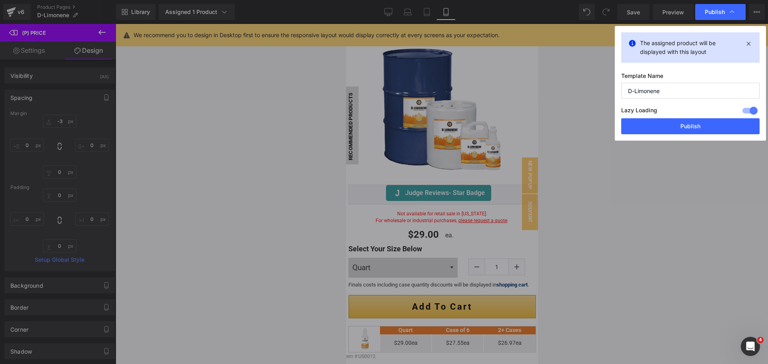
click at [675, 124] on button "Publish" at bounding box center [690, 126] width 138 height 16
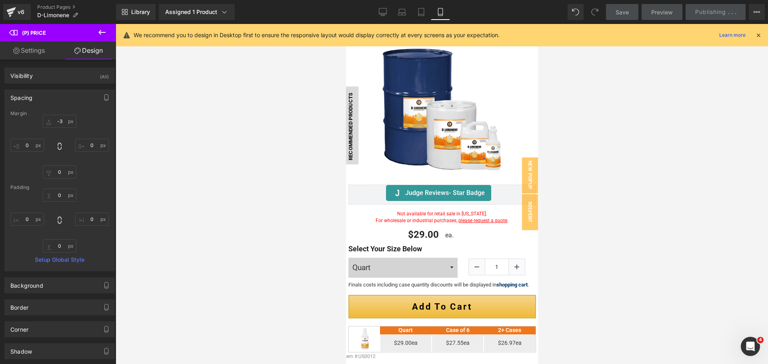
scroll to position [283, 0]
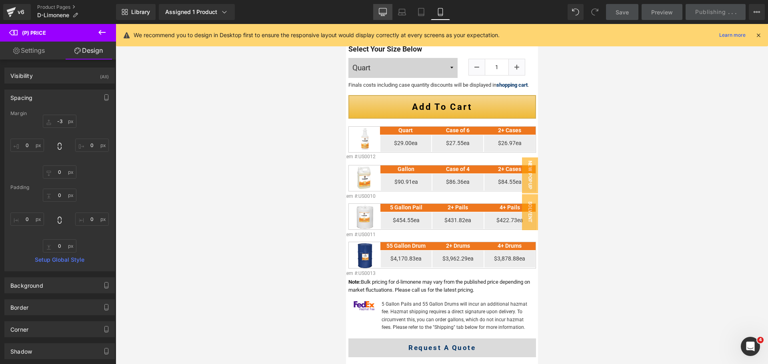
click at [383, 9] on icon at bounding box center [383, 12] width 8 height 8
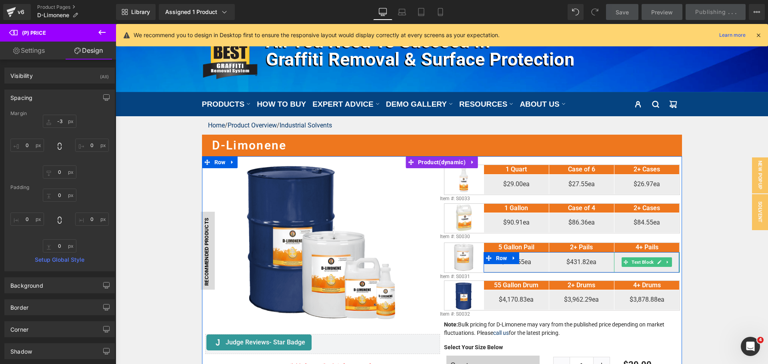
scroll to position [120, 0]
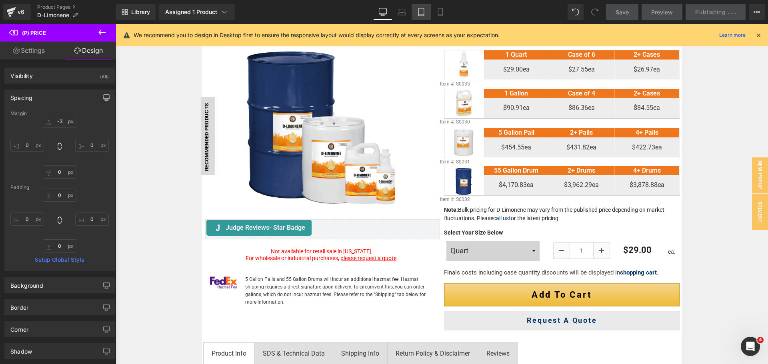
click at [407, 16] on link "Laptop" at bounding box center [401, 12] width 19 height 16
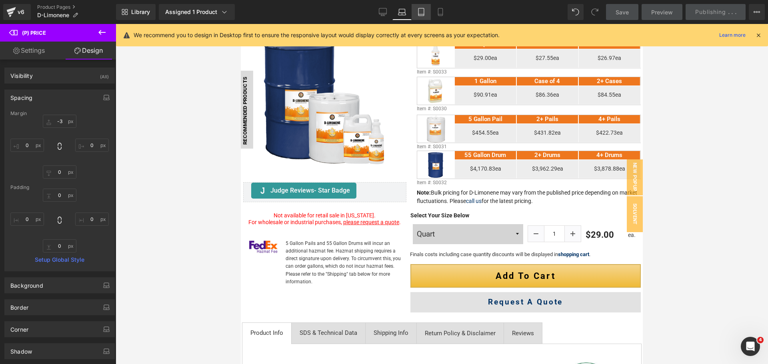
scroll to position [0, 0]
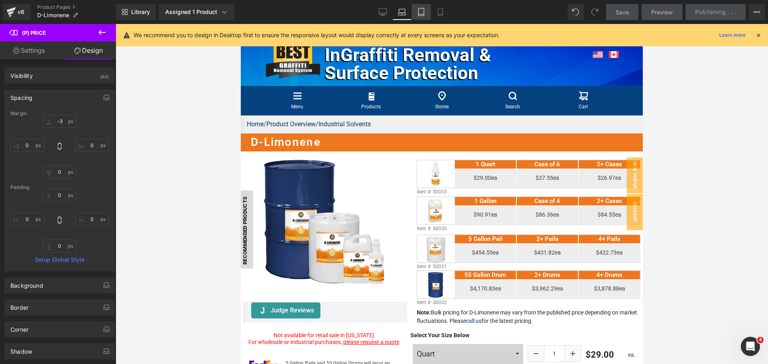
click at [420, 15] on icon at bounding box center [421, 12] width 8 height 8
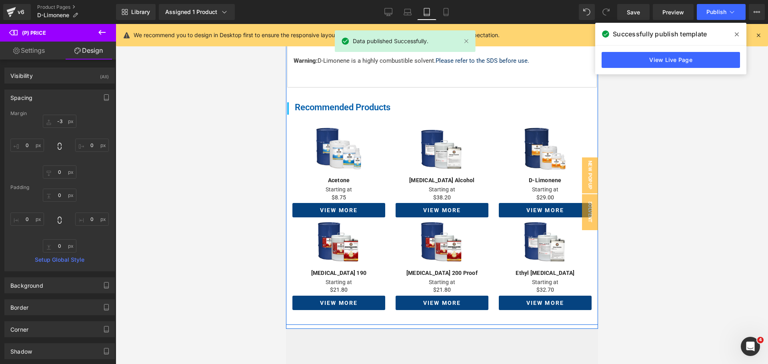
scroll to position [760, 0]
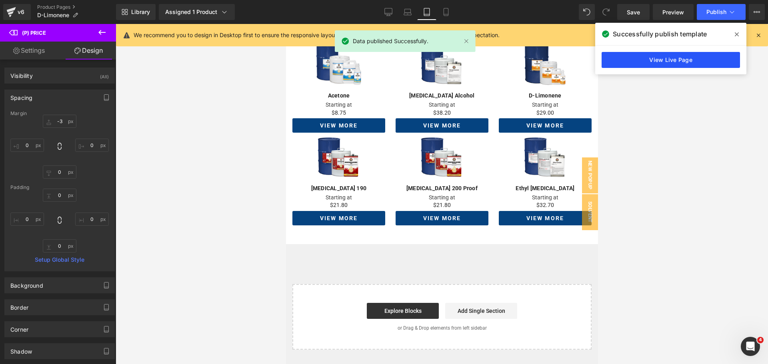
click at [666, 62] on link "View Live Page" at bounding box center [670, 60] width 138 height 16
